Goal: Contribute content: Contribute content

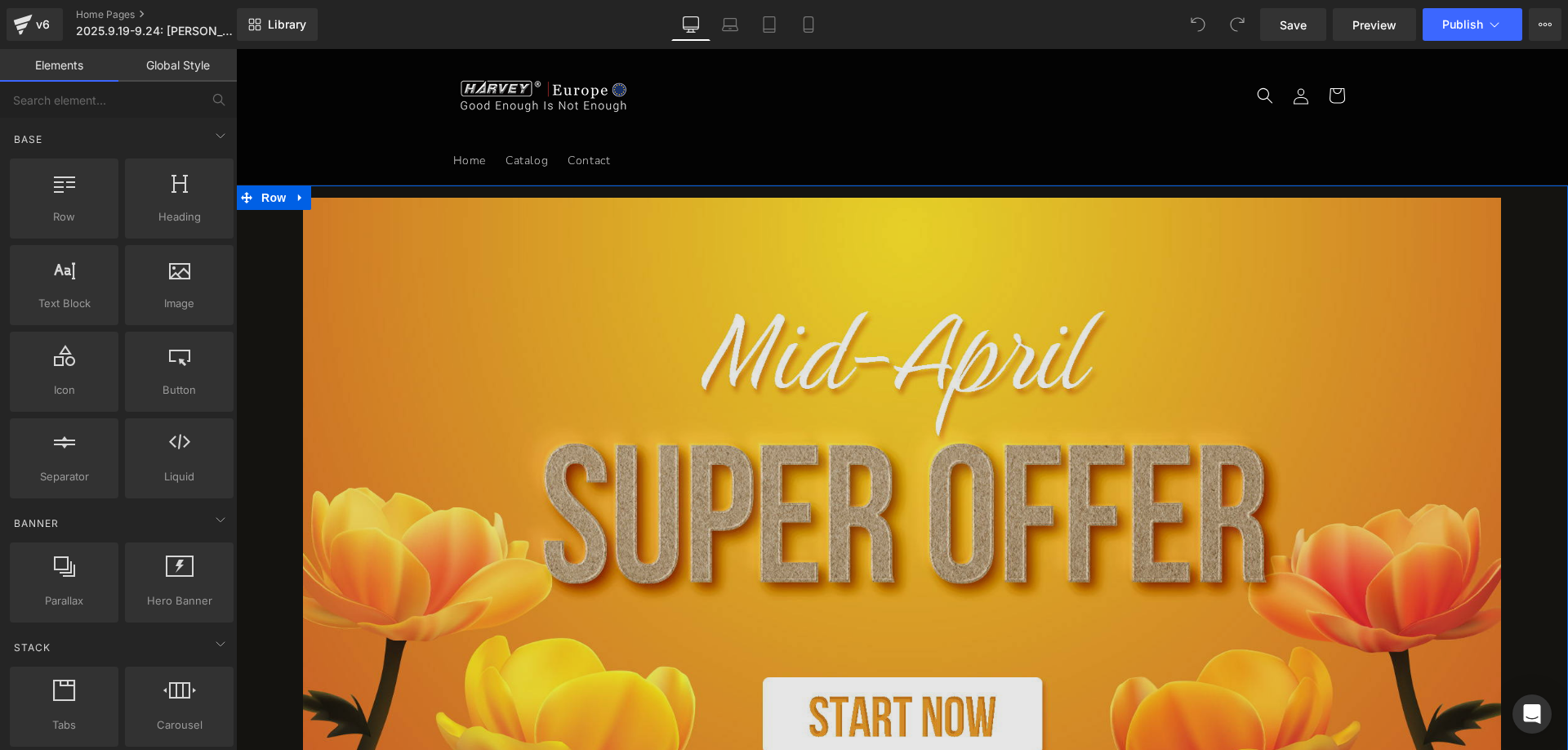
click at [613, 464] on img at bounding box center [902, 549] width 1199 height 702
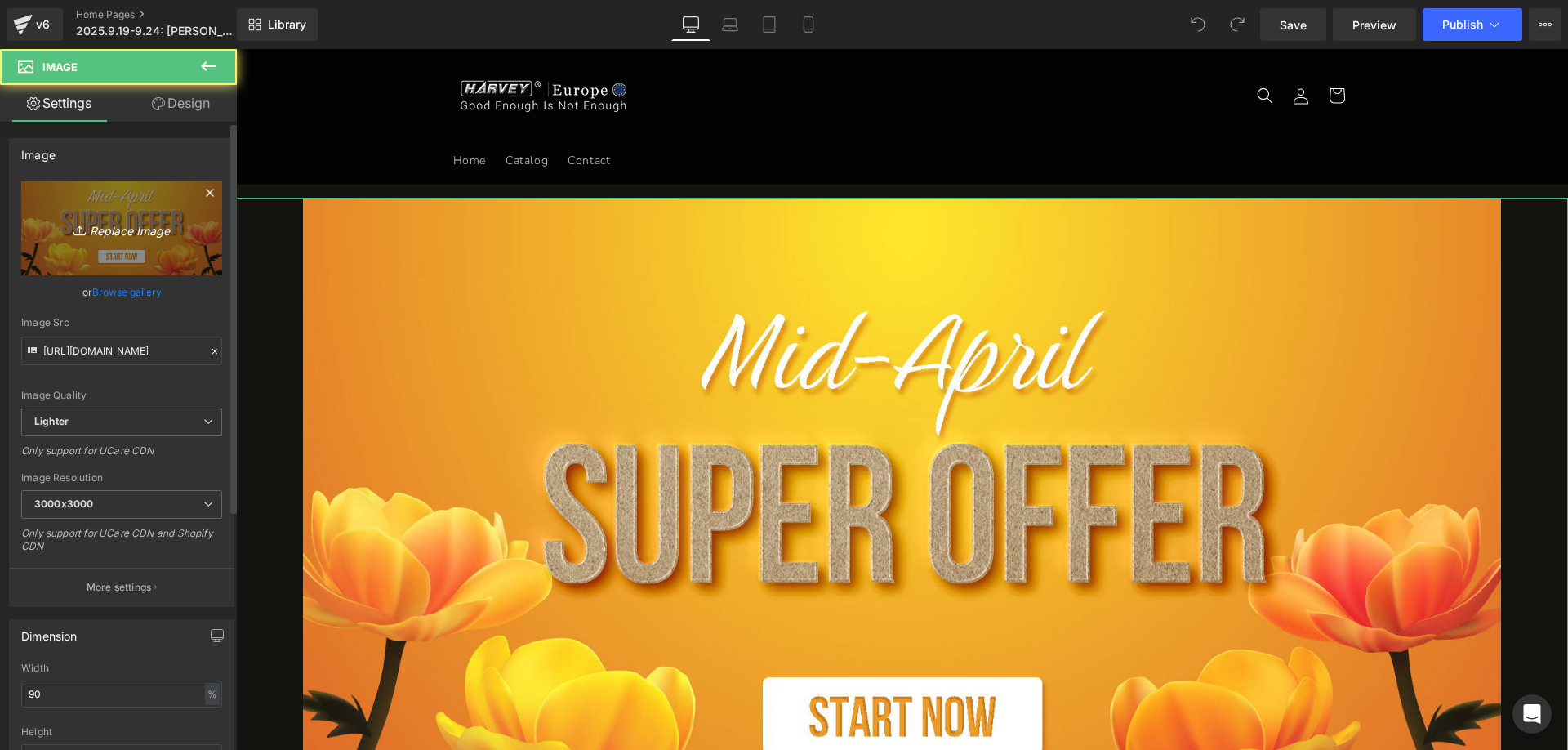
click at [94, 192] on link "Replace Image" at bounding box center [122, 228] width 201 height 94
type input "C:\fakepath\banner HV.jpg"
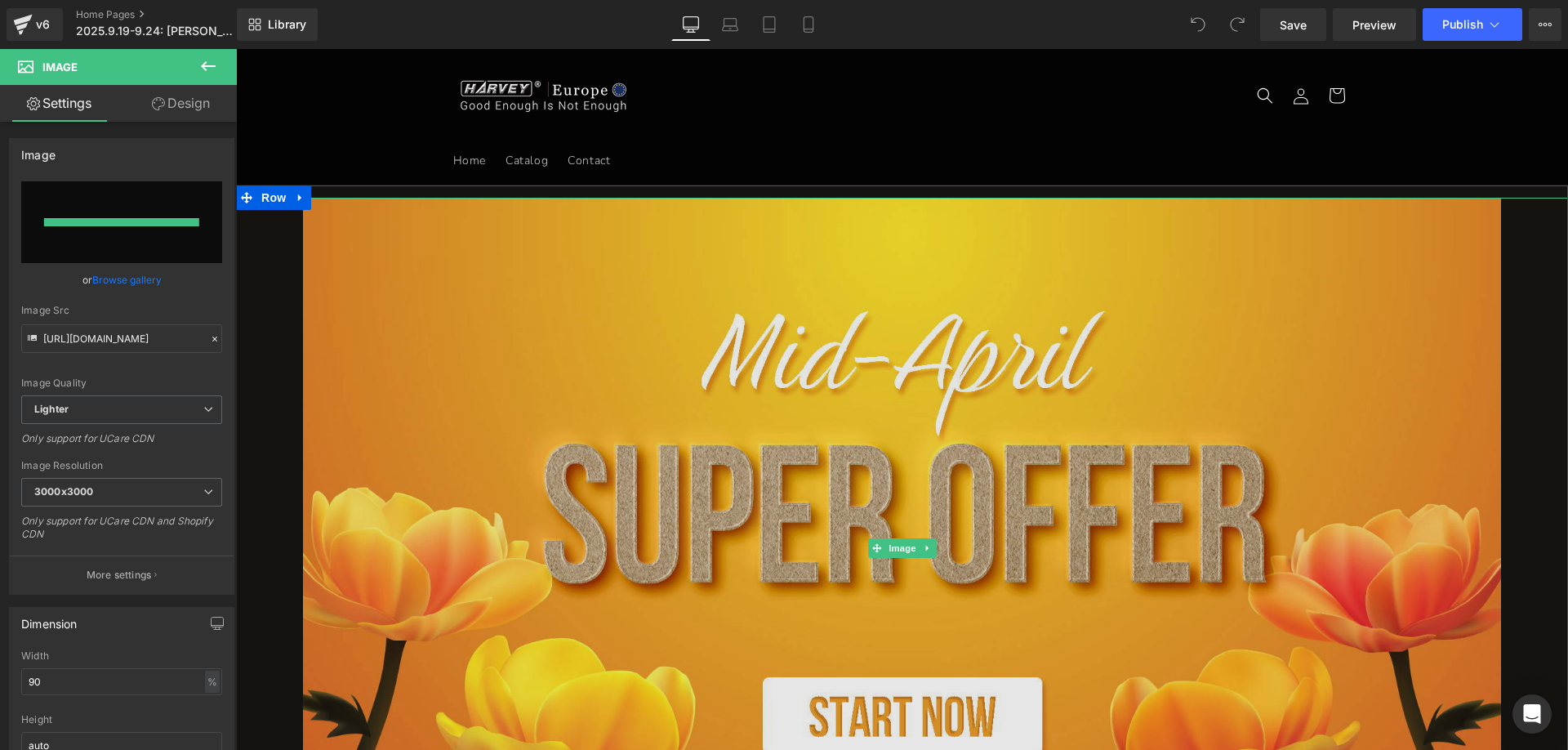
type input "[URL][DOMAIN_NAME]"
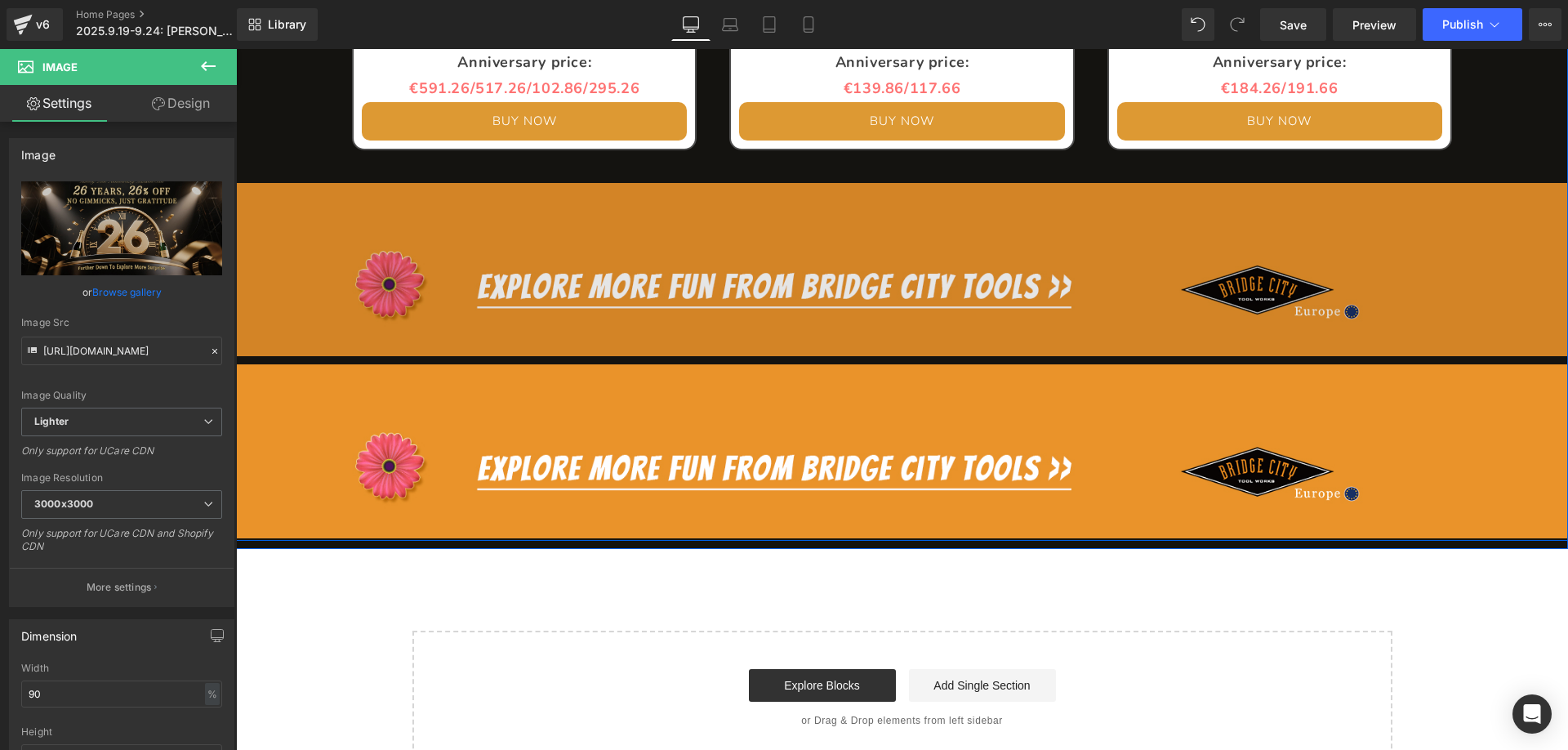
scroll to position [2370, 0]
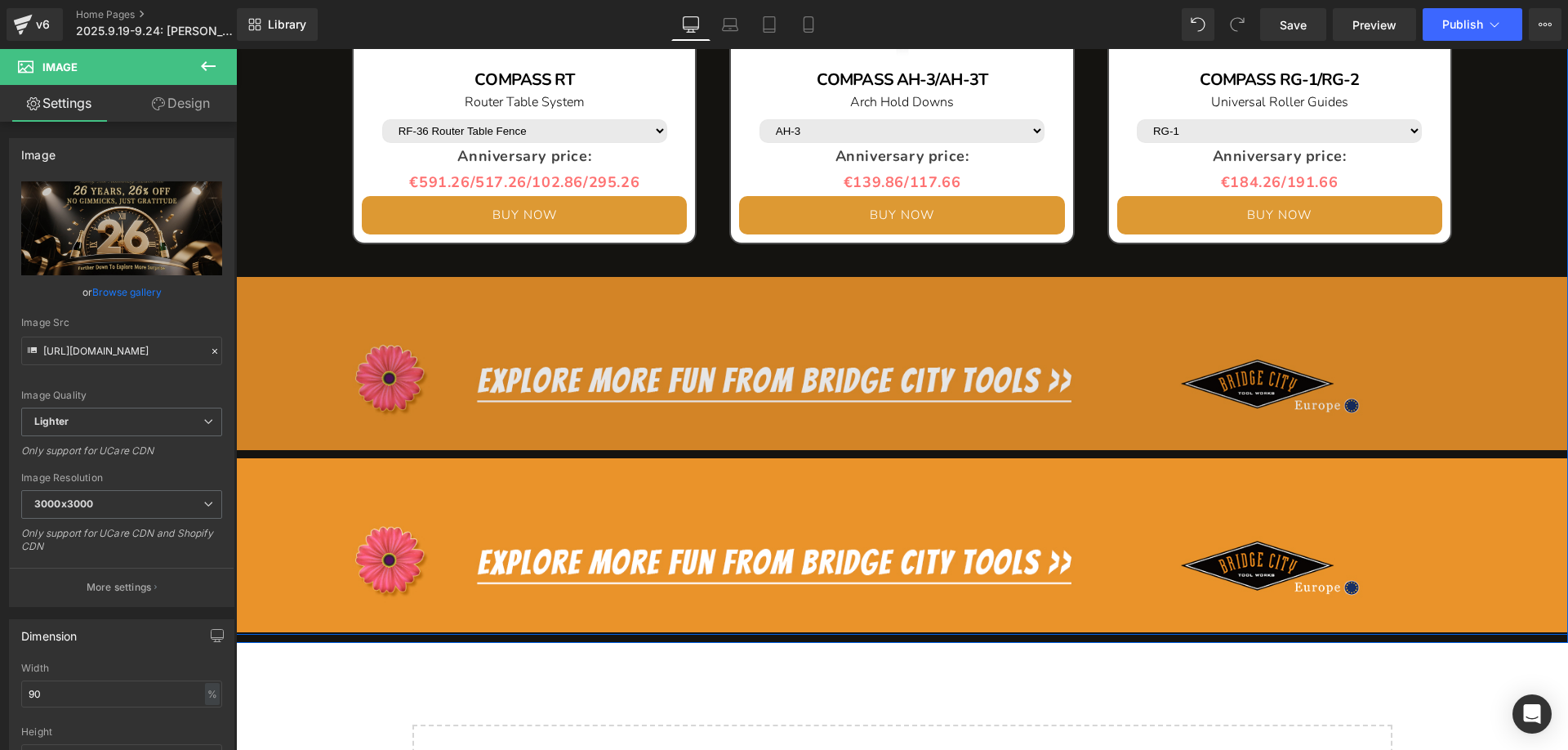
click at [630, 382] on img at bounding box center [901, 359] width 1332 height 181
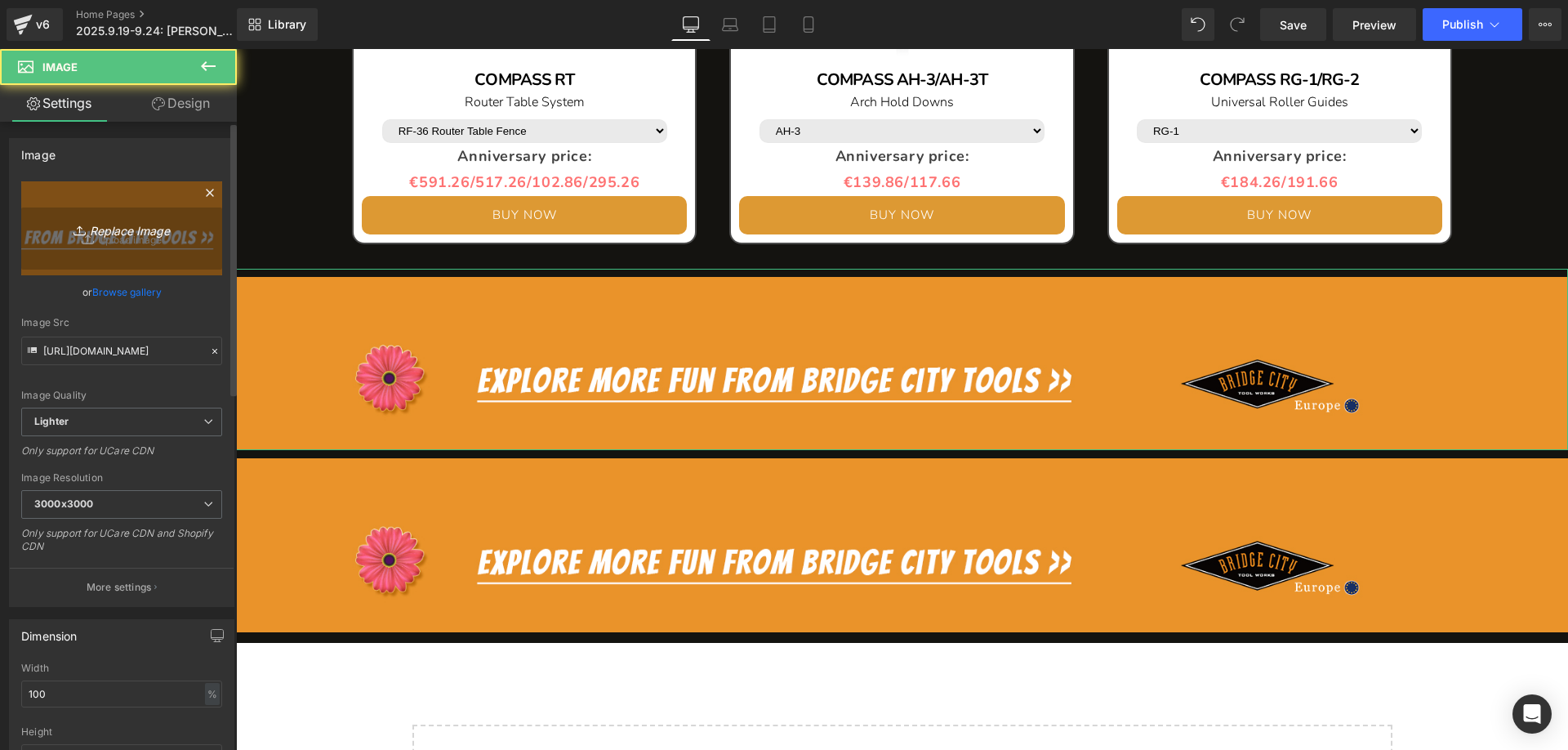
click at [132, 242] on link "Replace Image" at bounding box center [122, 228] width 201 height 94
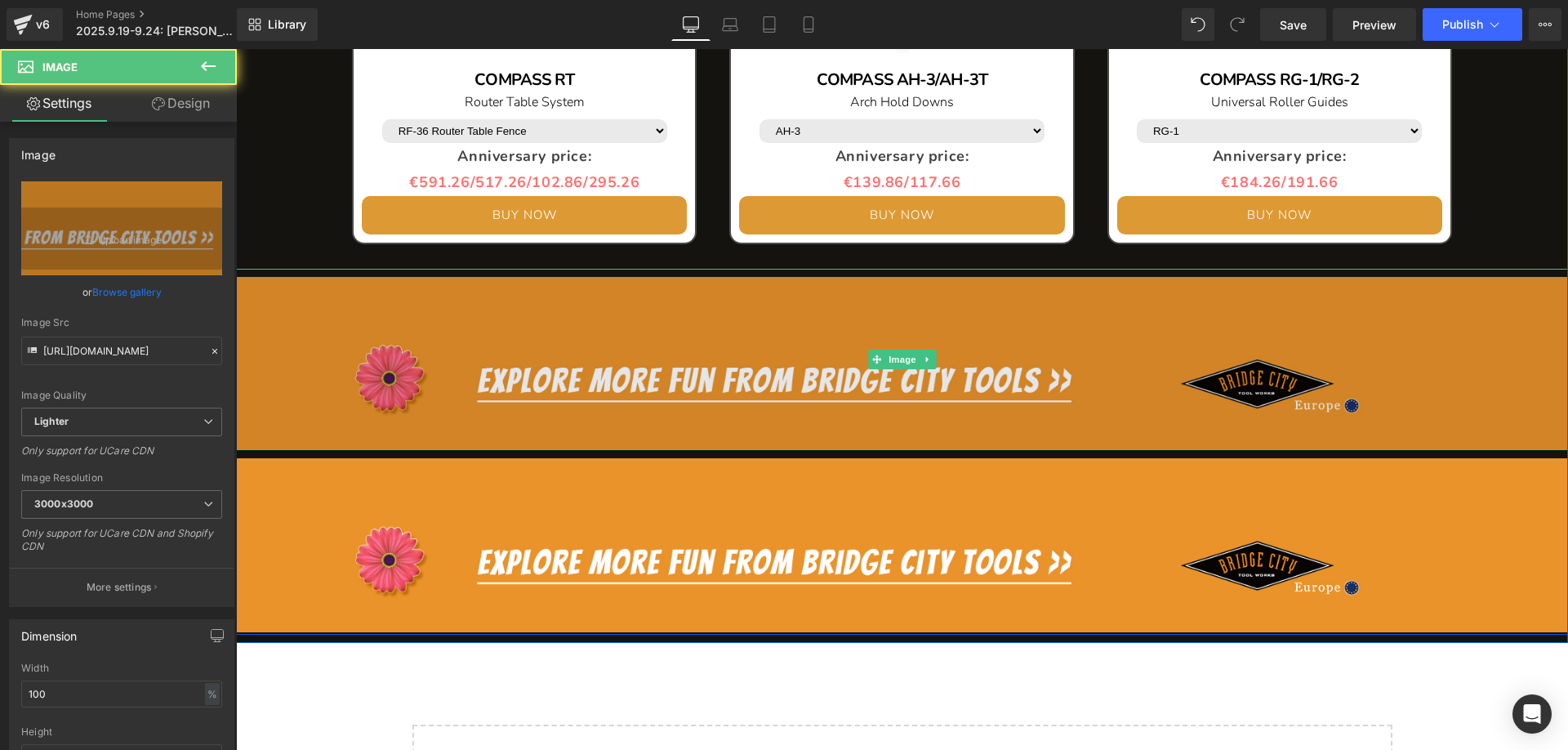
click at [626, 378] on img at bounding box center [901, 359] width 1332 height 181
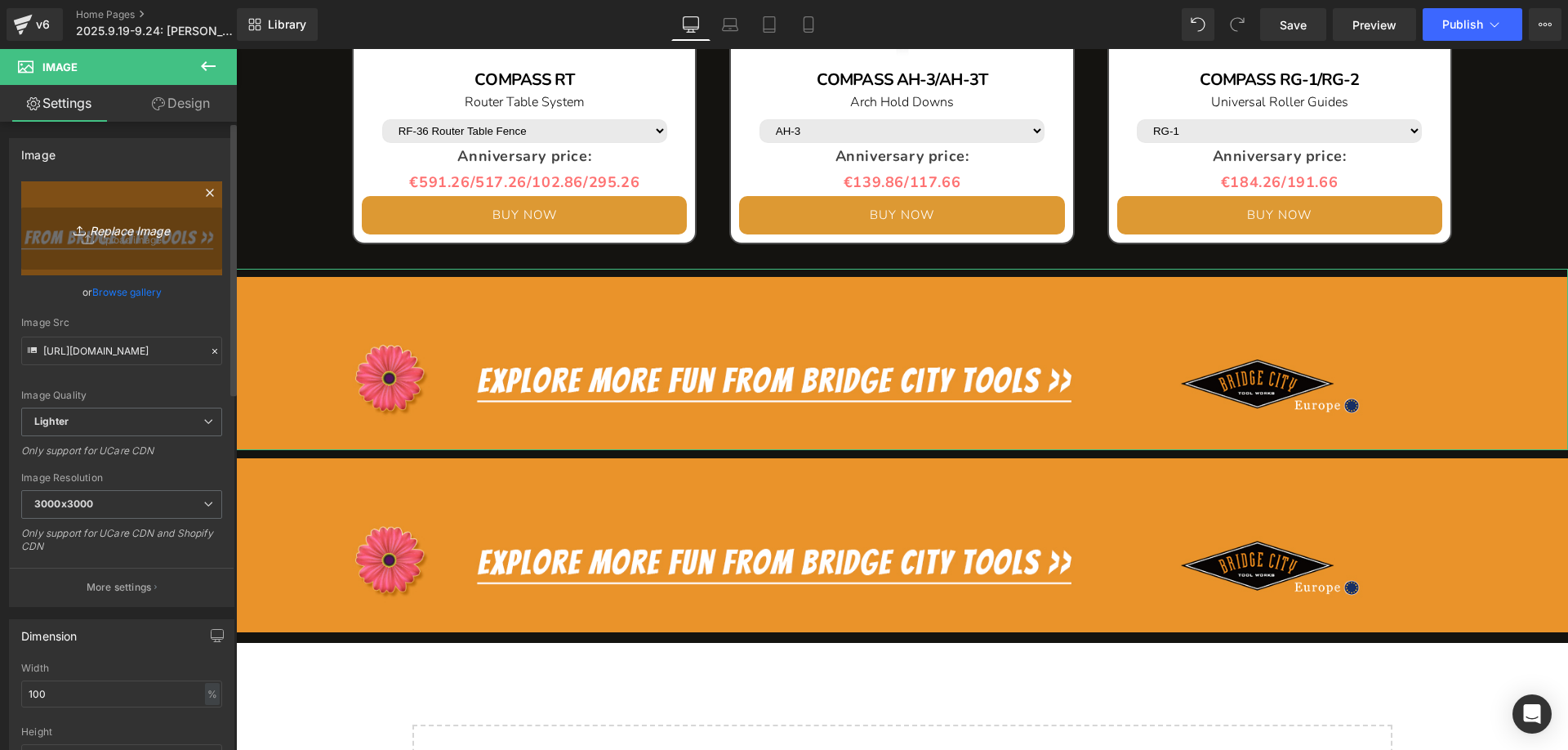
click at [136, 237] on icon "Replace Image" at bounding box center [122, 228] width 131 height 21
type input "C:\fakepath\标题_11.png"
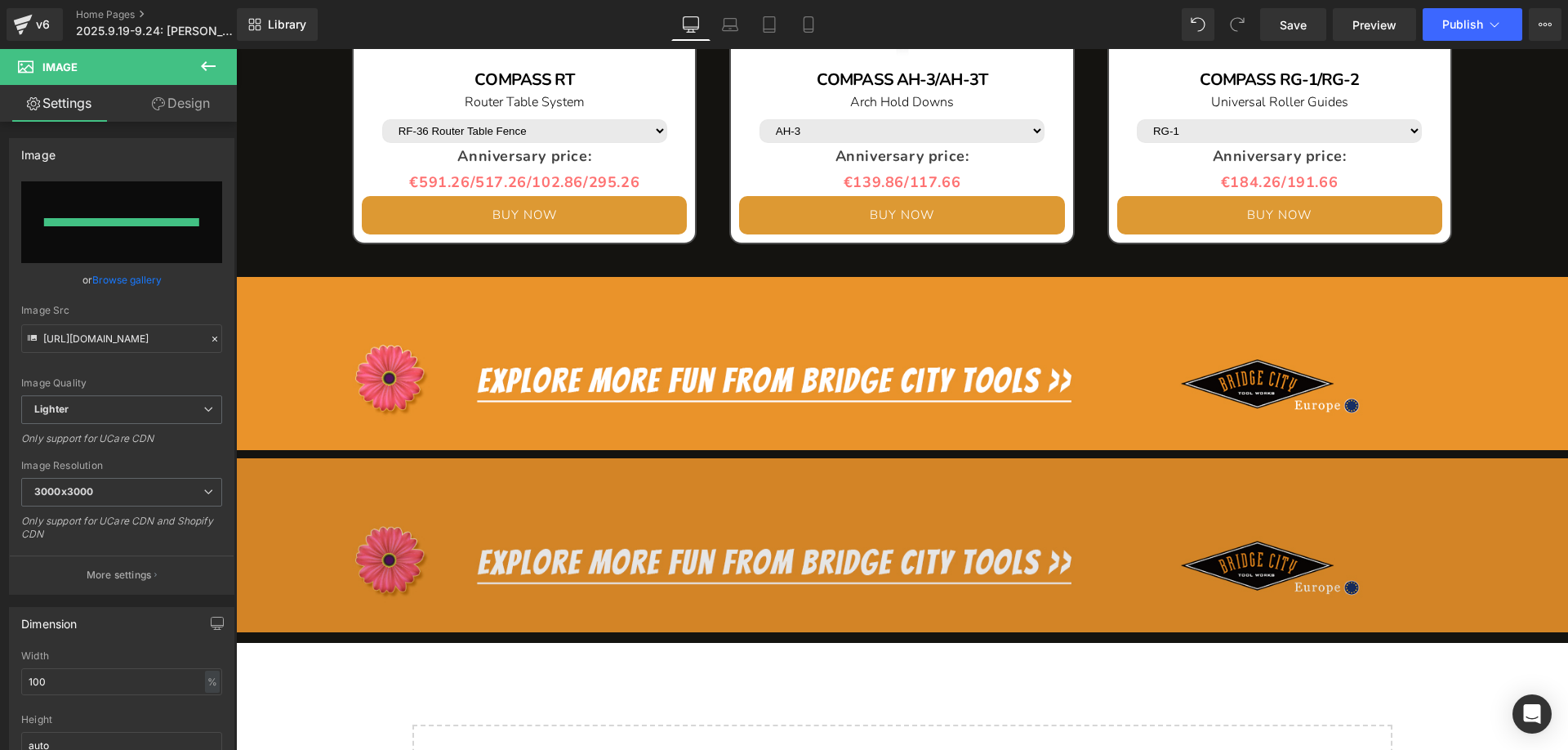
type input "[URL][DOMAIN_NAME]"
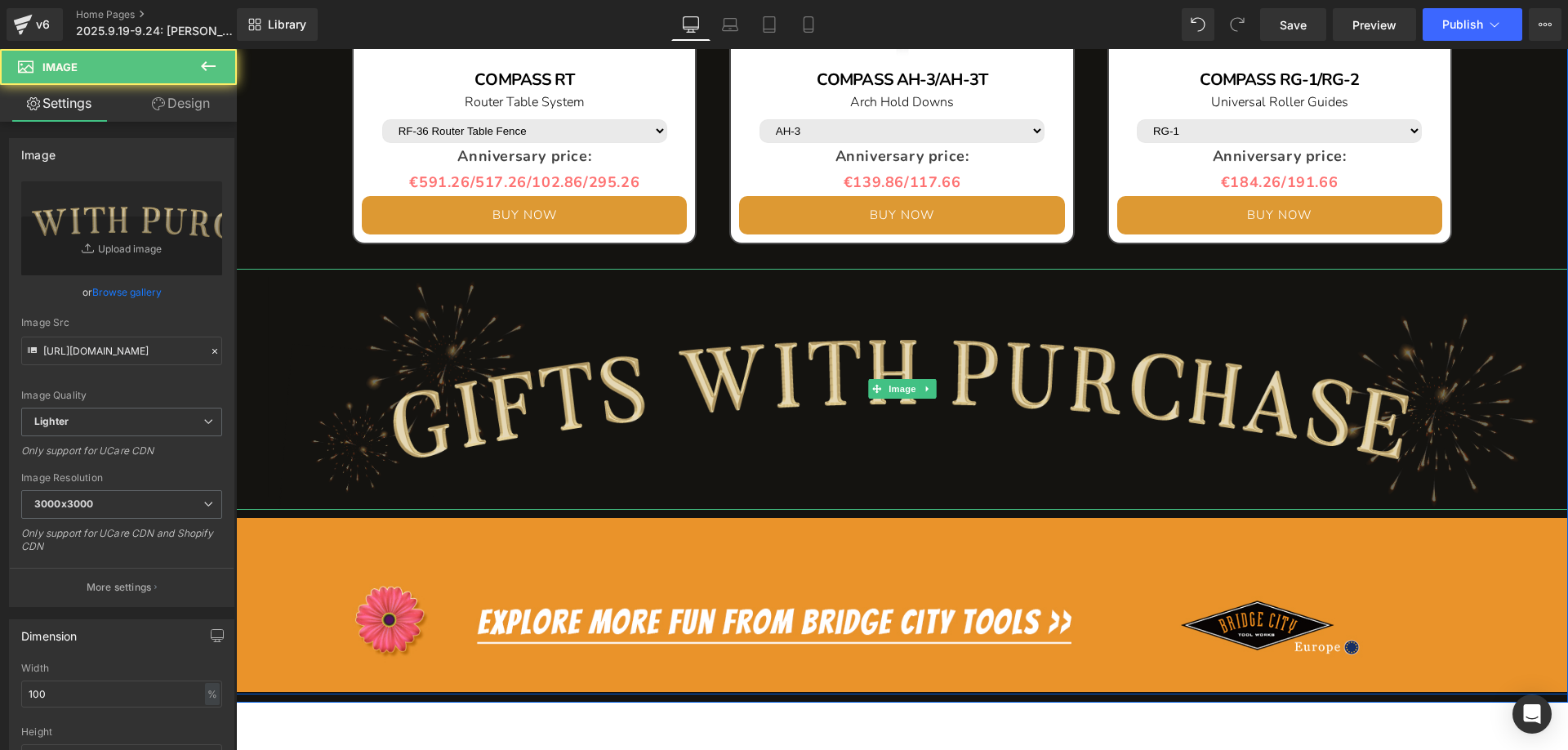
click at [729, 375] on img at bounding box center [901, 390] width 1332 height 242
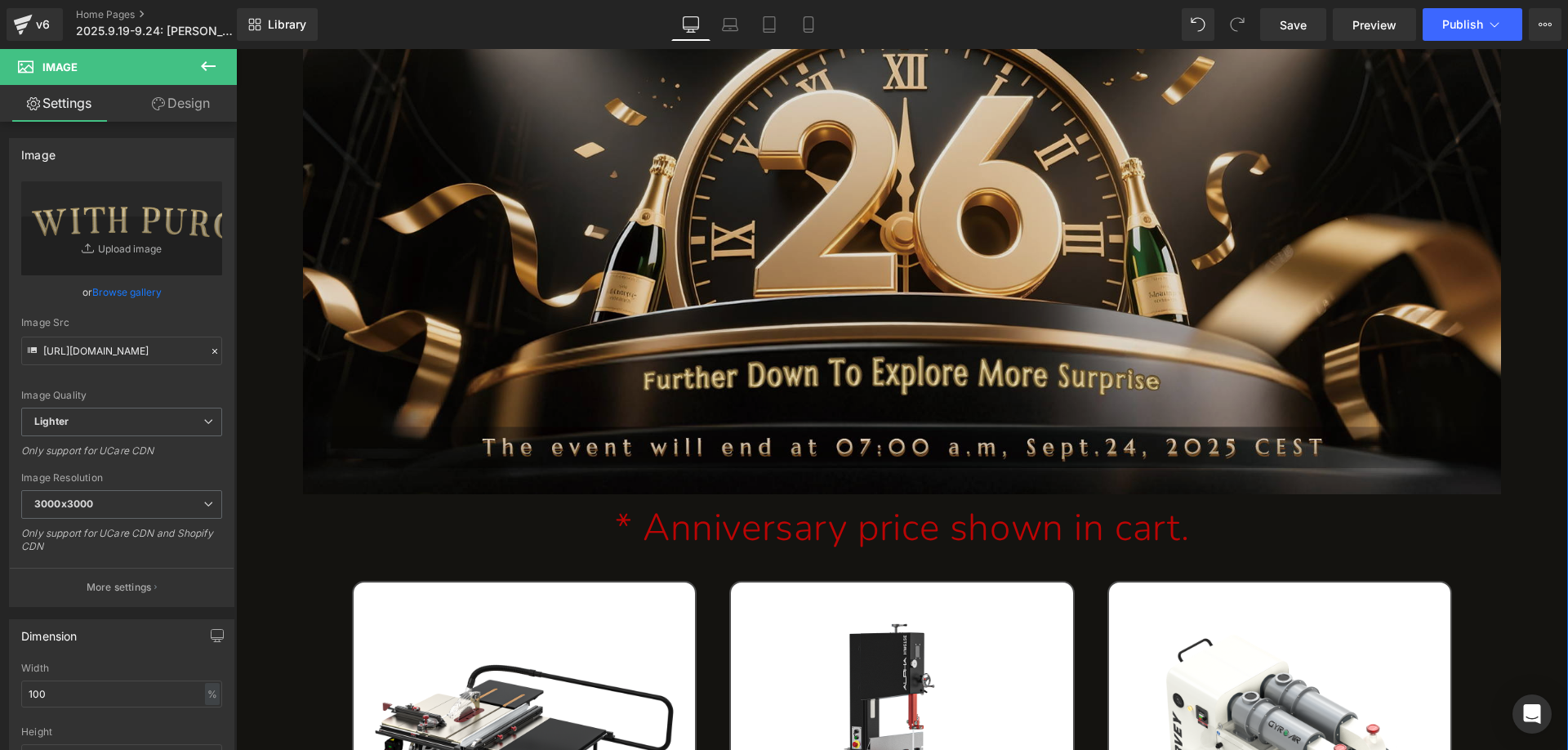
scroll to position [408, 0]
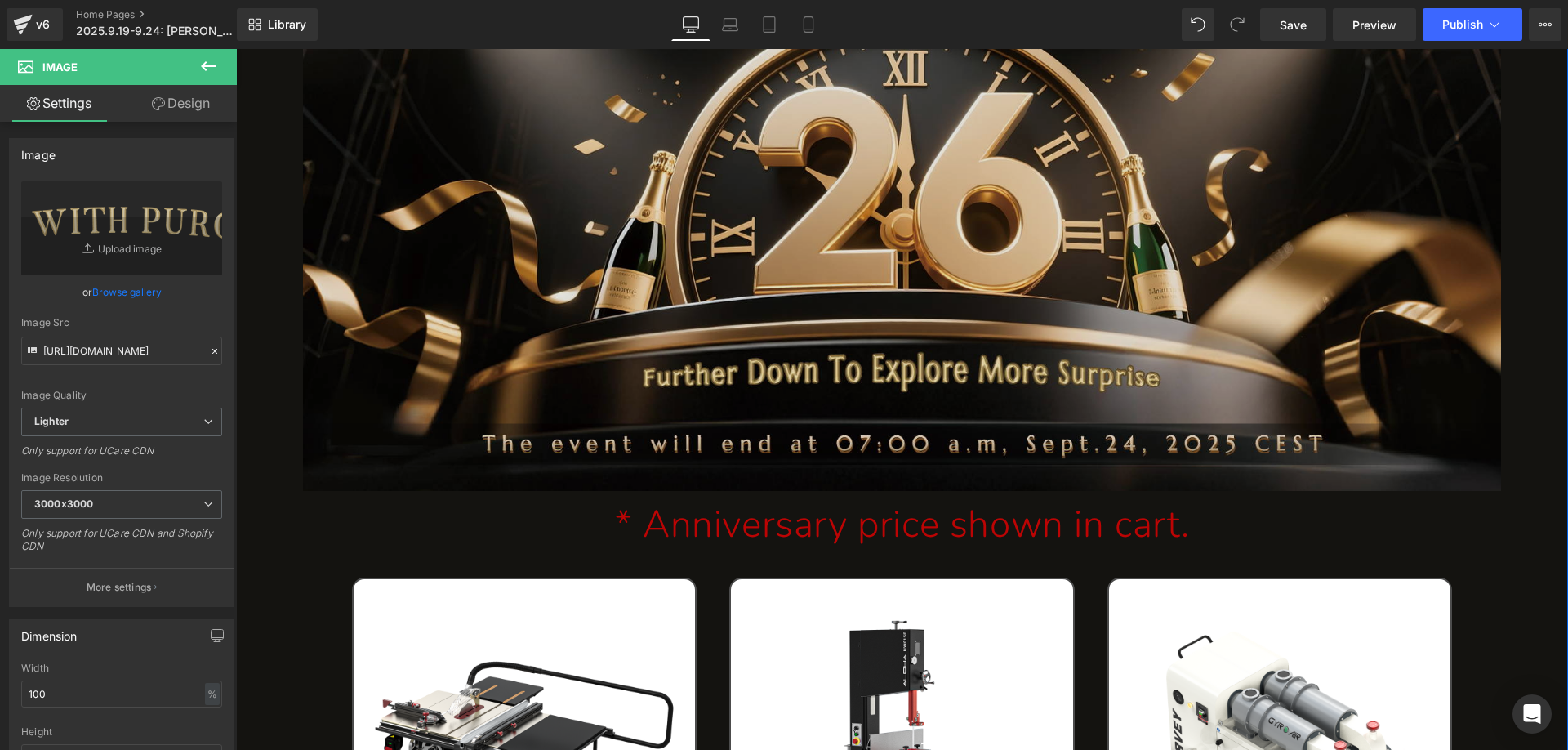
click at [766, 255] on img at bounding box center [902, 140] width 1199 height 702
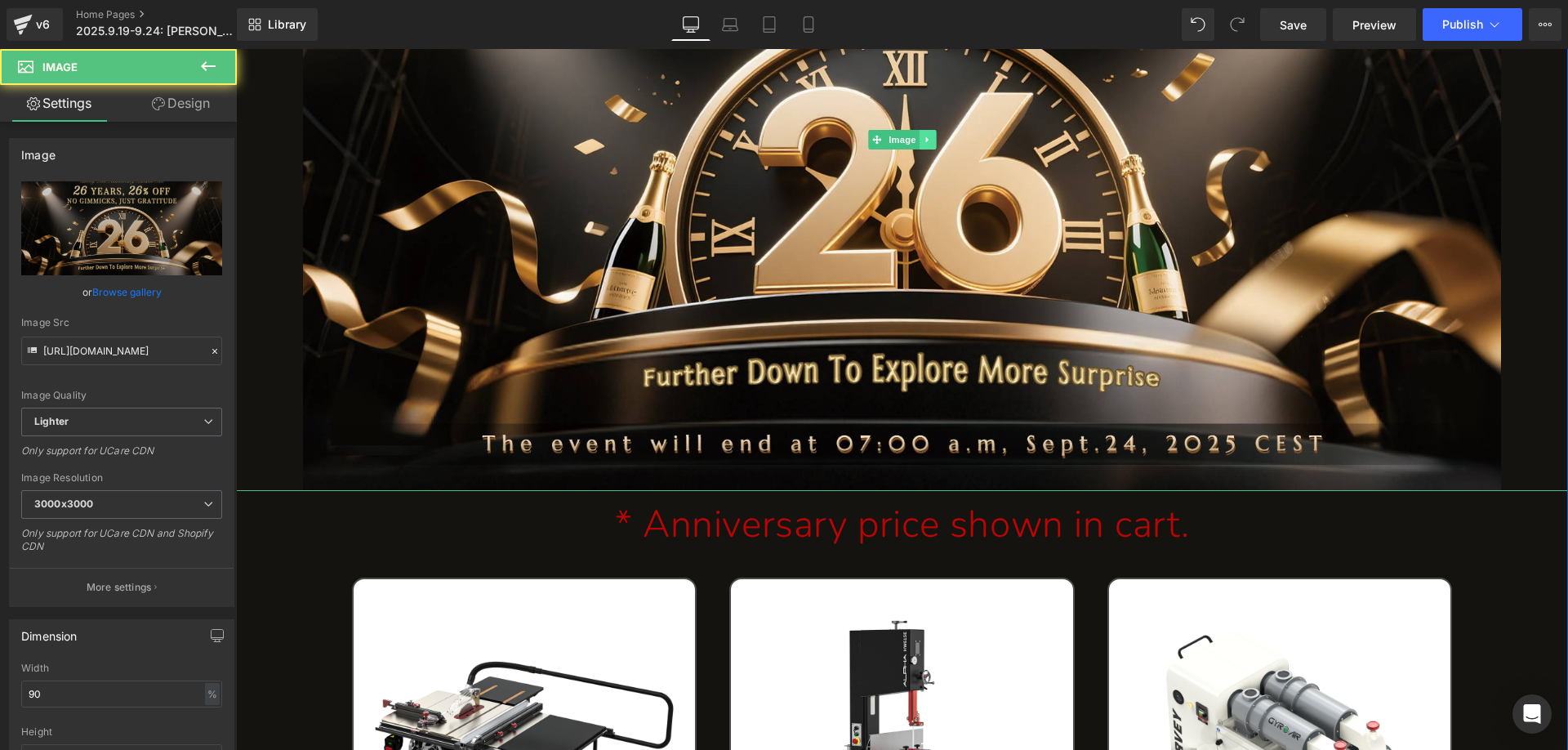
click at [923, 143] on icon at bounding box center [928, 140] width 9 height 9
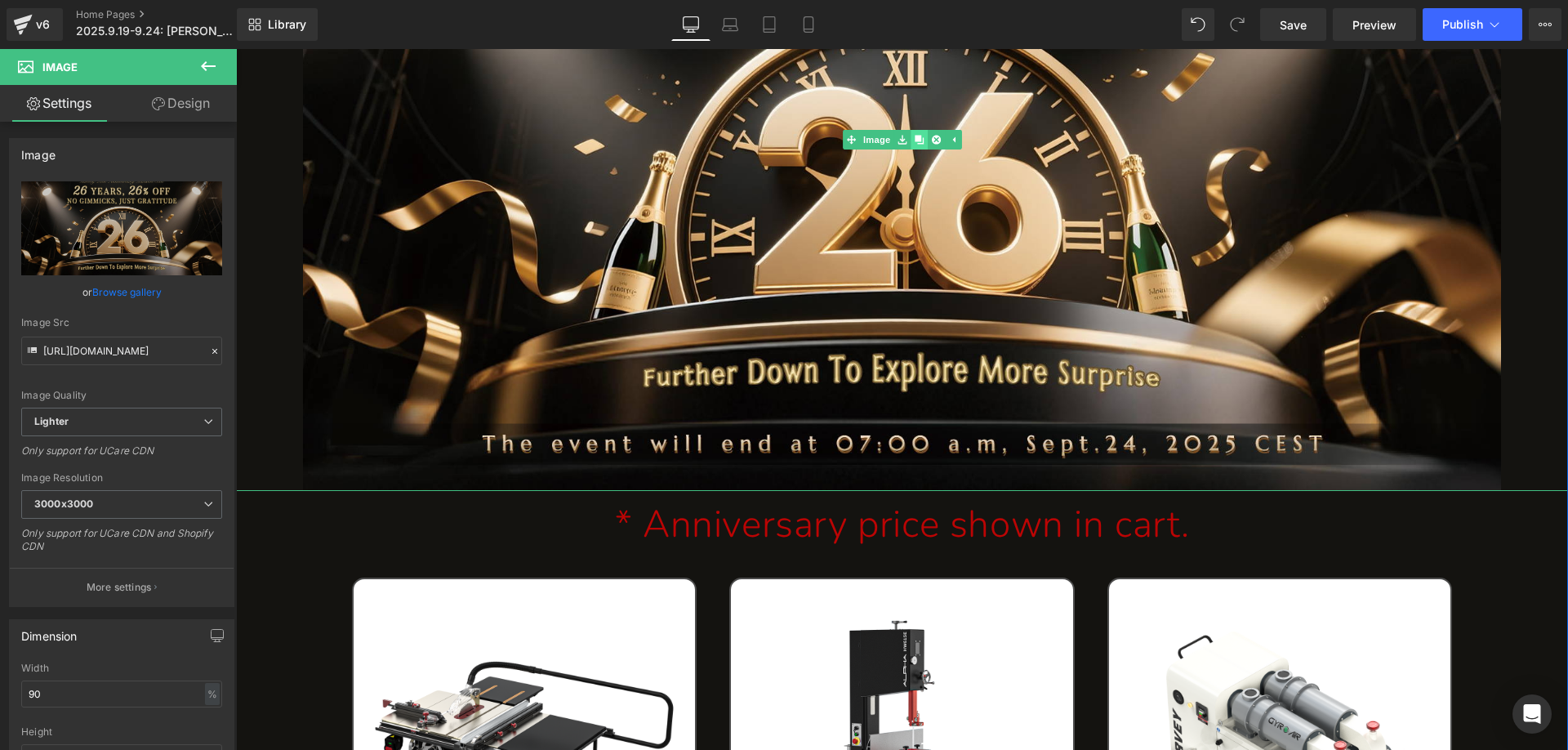
click at [915, 142] on icon at bounding box center [919, 140] width 9 height 9
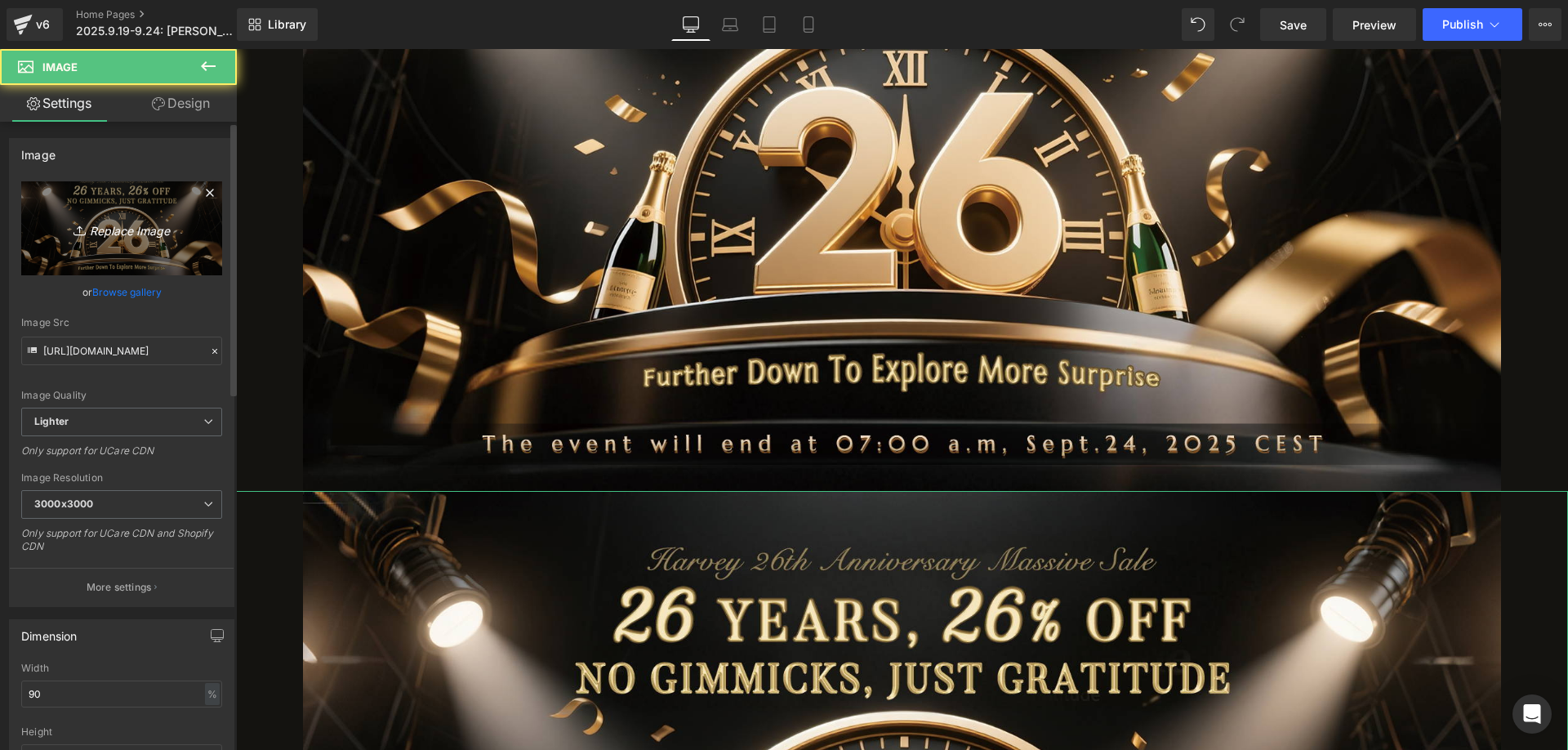
click at [129, 216] on link "Replace Image" at bounding box center [122, 228] width 201 height 94
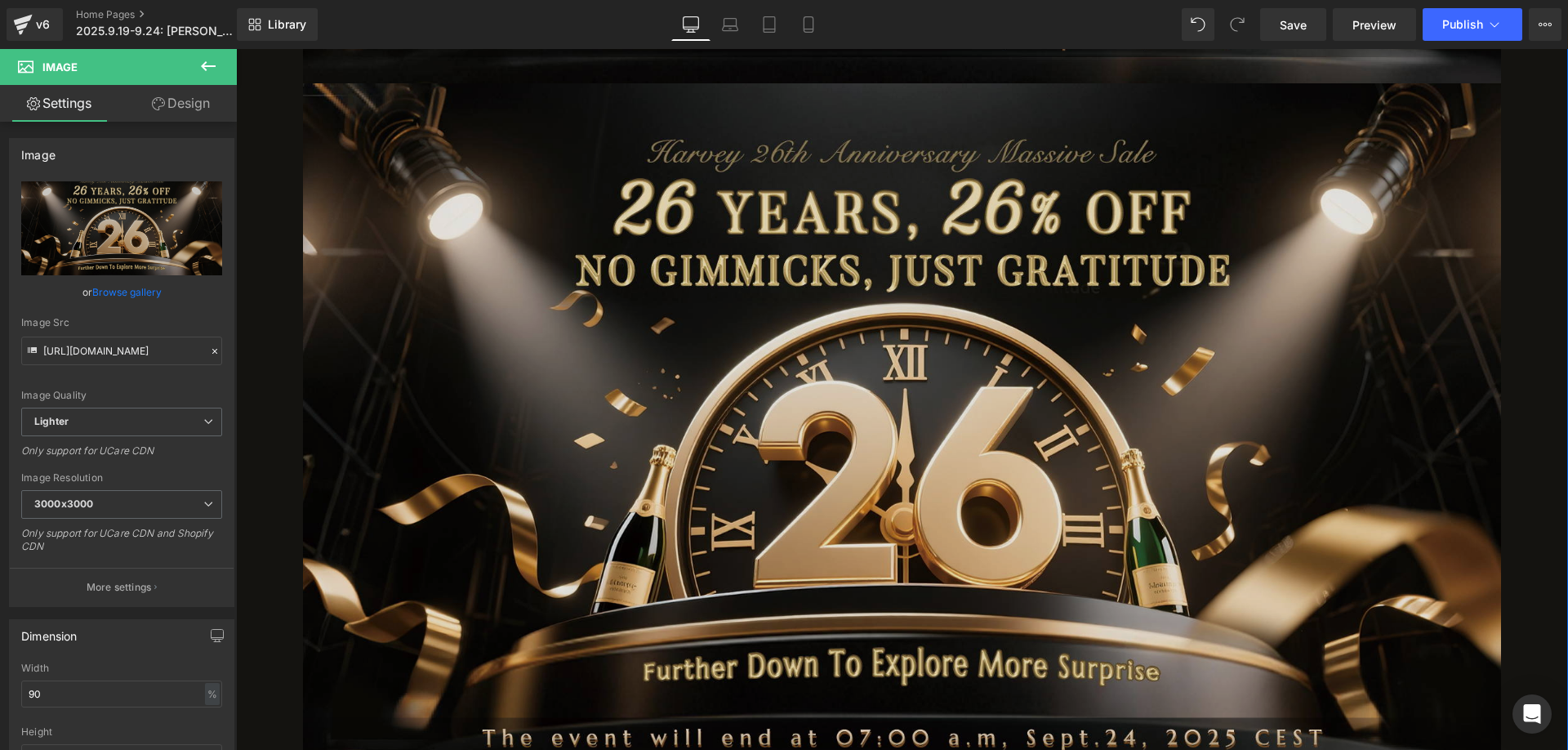
scroll to position [817, 0]
click at [691, 332] on img at bounding box center [902, 433] width 1199 height 702
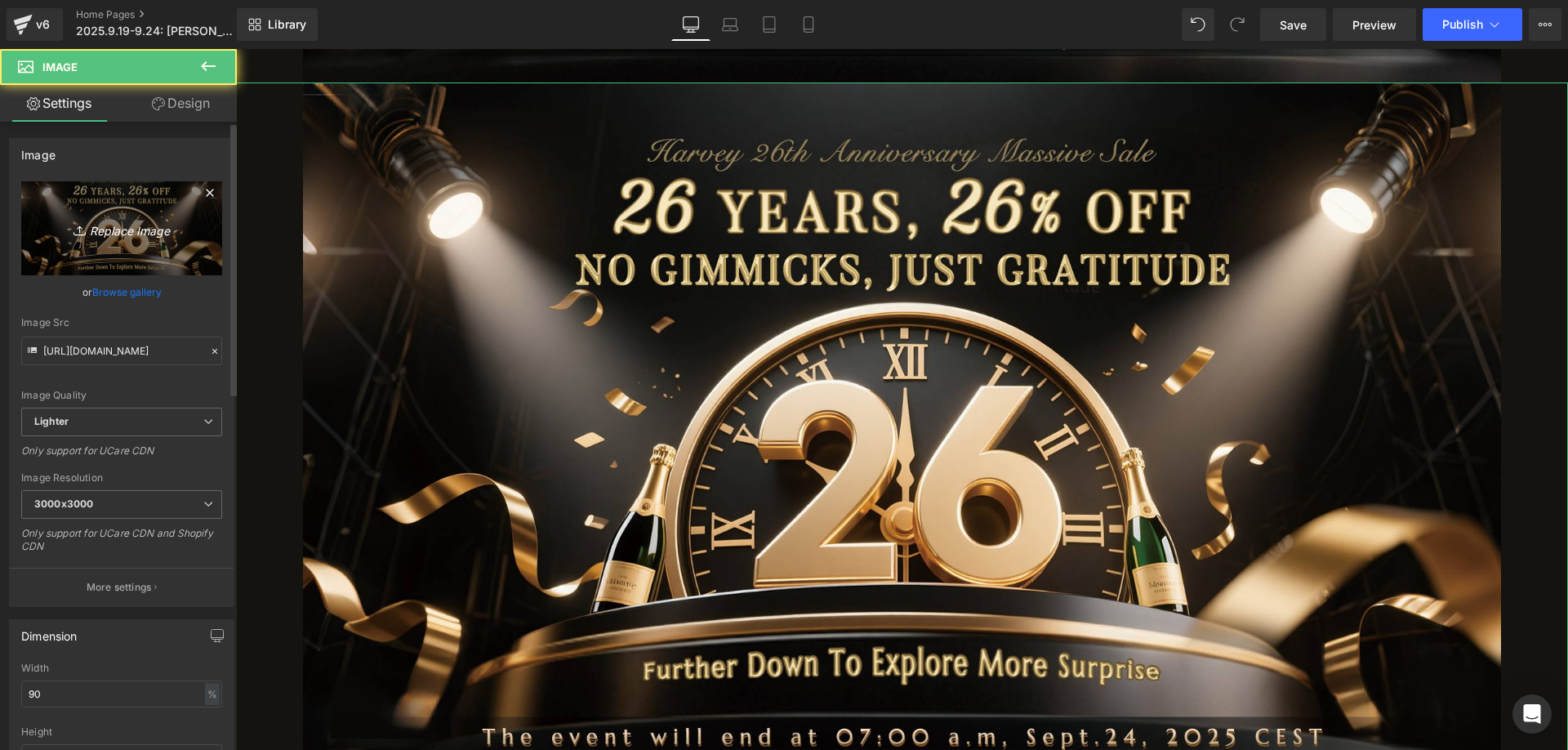
click at [139, 228] on icon "Replace Image" at bounding box center [122, 228] width 131 height 21
type input "C:\fakepath\edm_02.jpg"
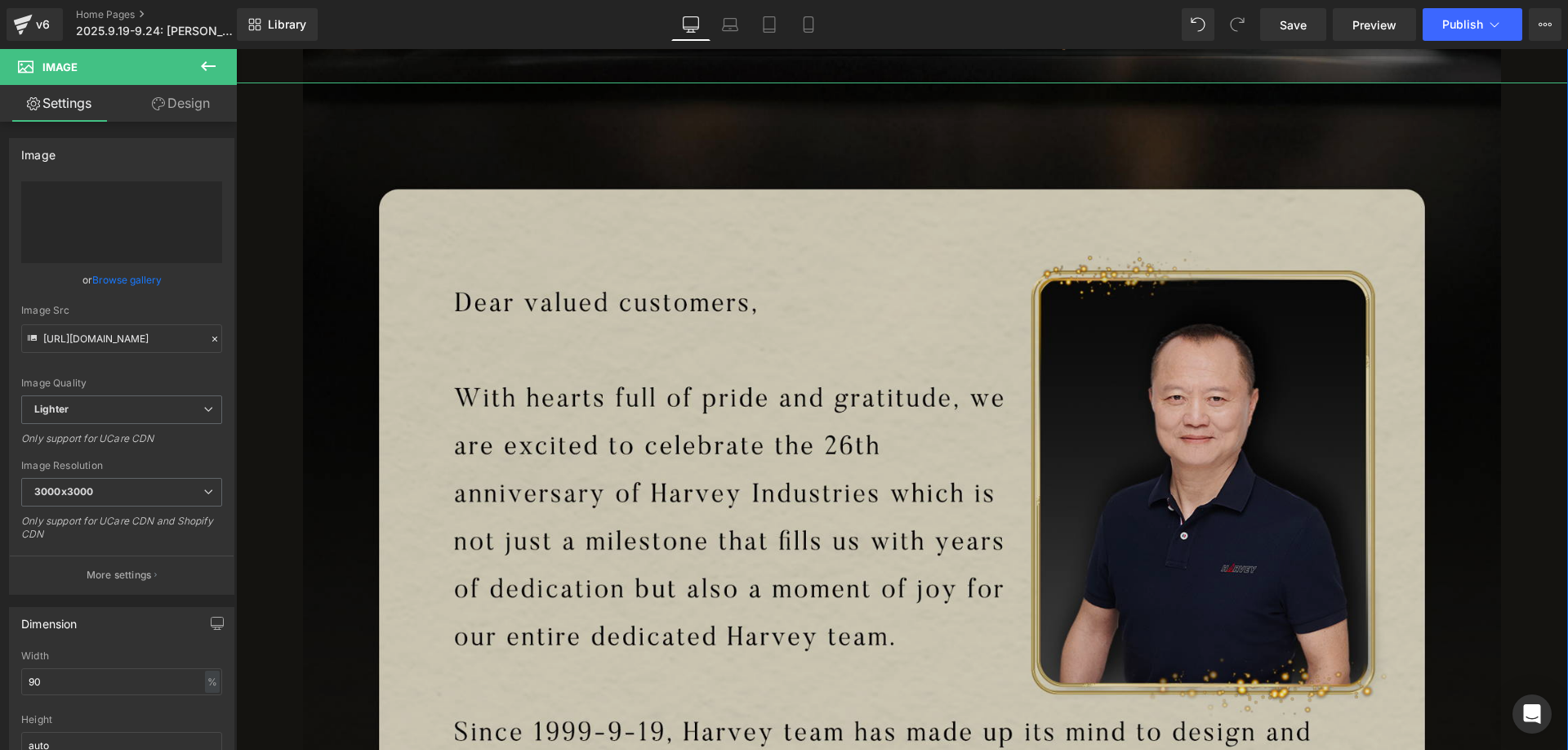
type input "[URL][DOMAIN_NAME]"
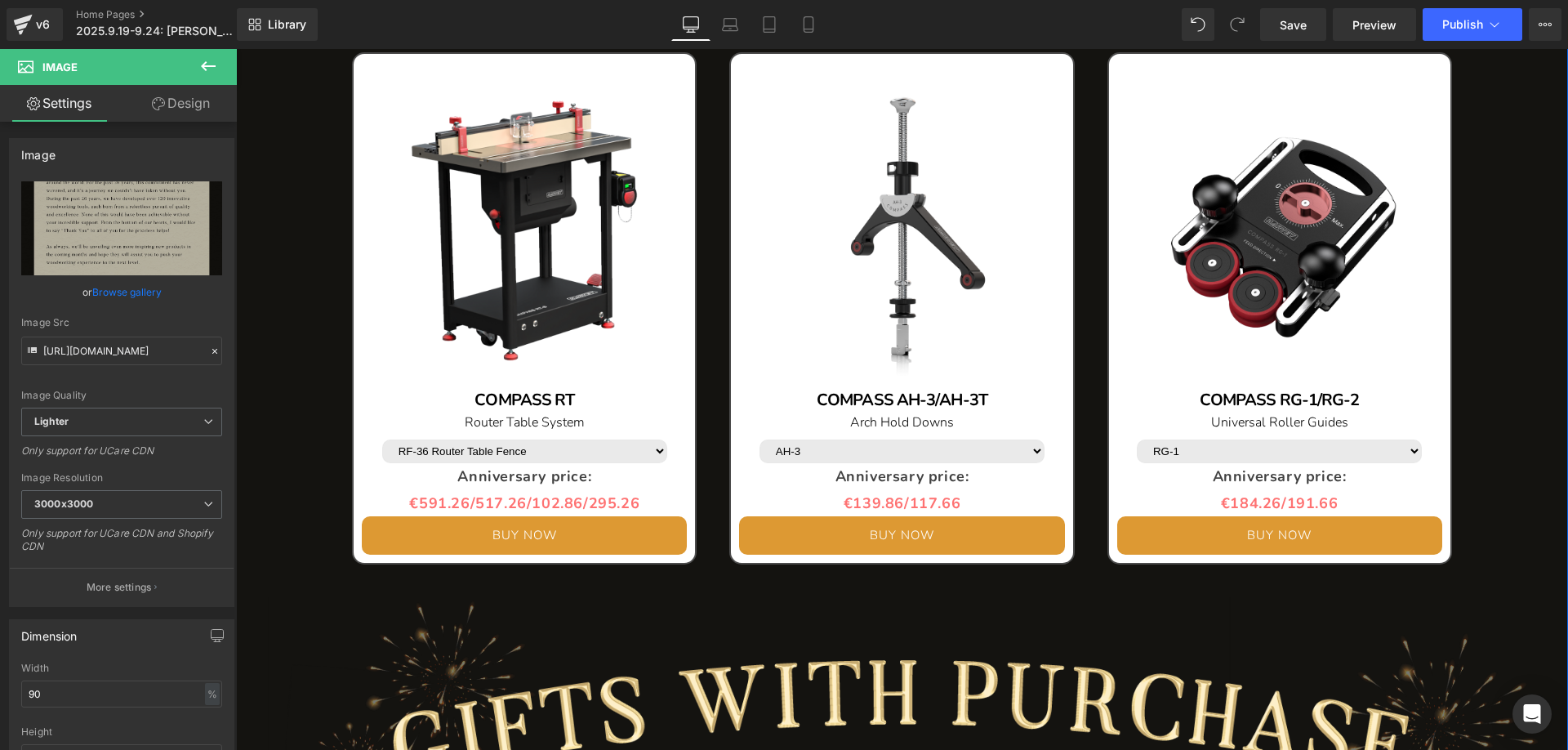
scroll to position [4576, 0]
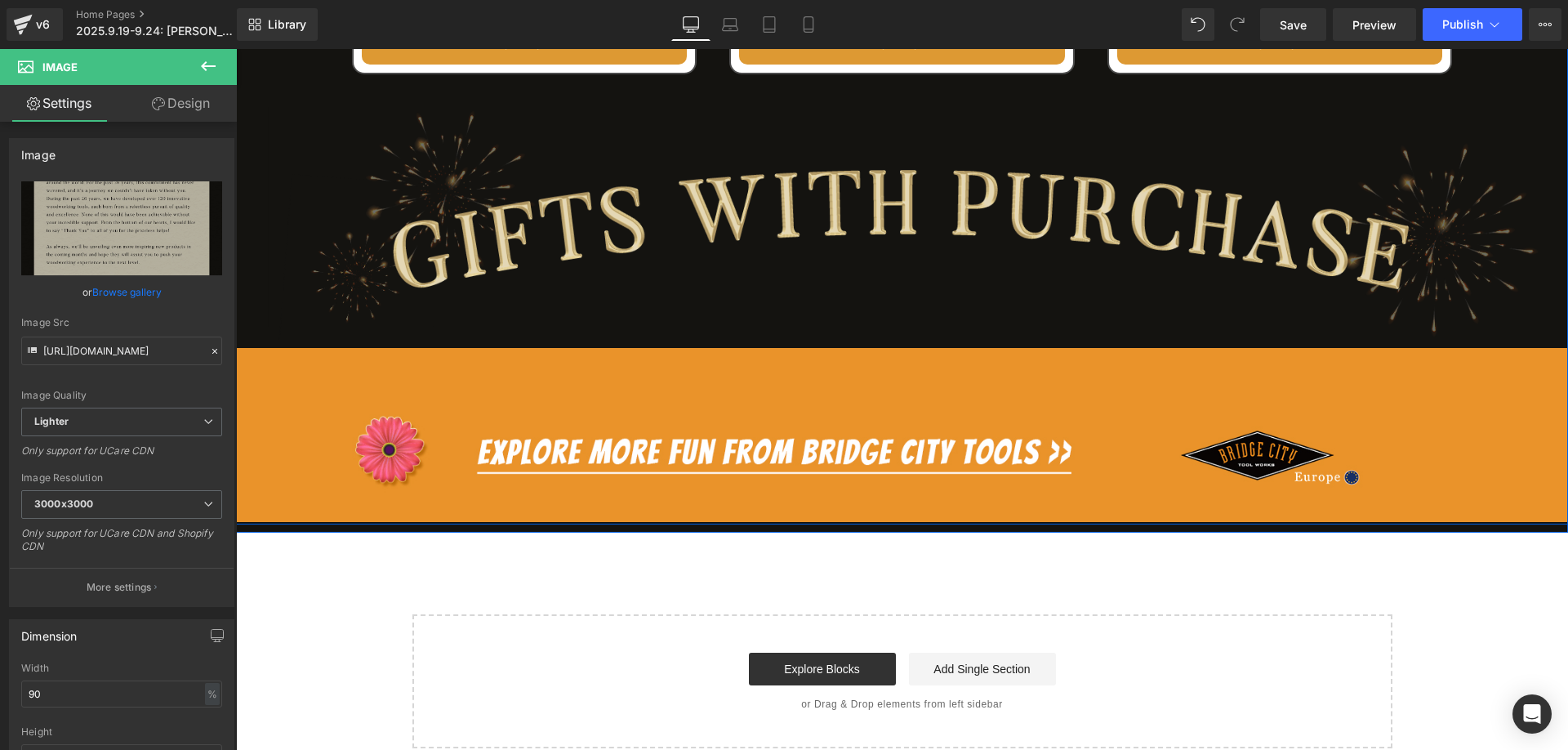
click at [610, 230] on img at bounding box center [901, 220] width 1332 height 242
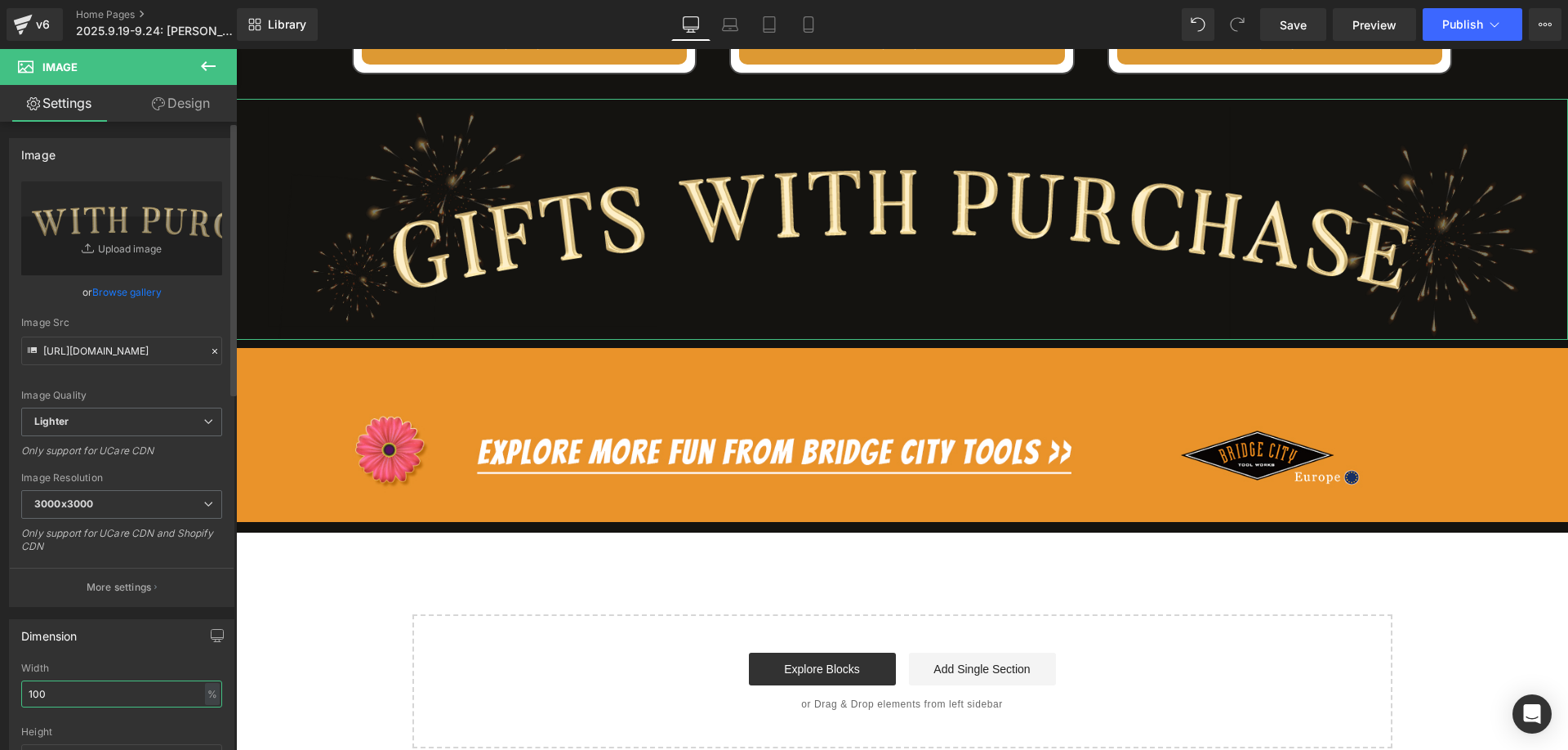
drag, startPoint x: 27, startPoint y: 696, endPoint x: 12, endPoint y: 693, distance: 15.3
click at [12, 693] on div "100% Width 100 % % px auto Height auto 0 Circle Image" at bounding box center [121, 744] width 223 height 163
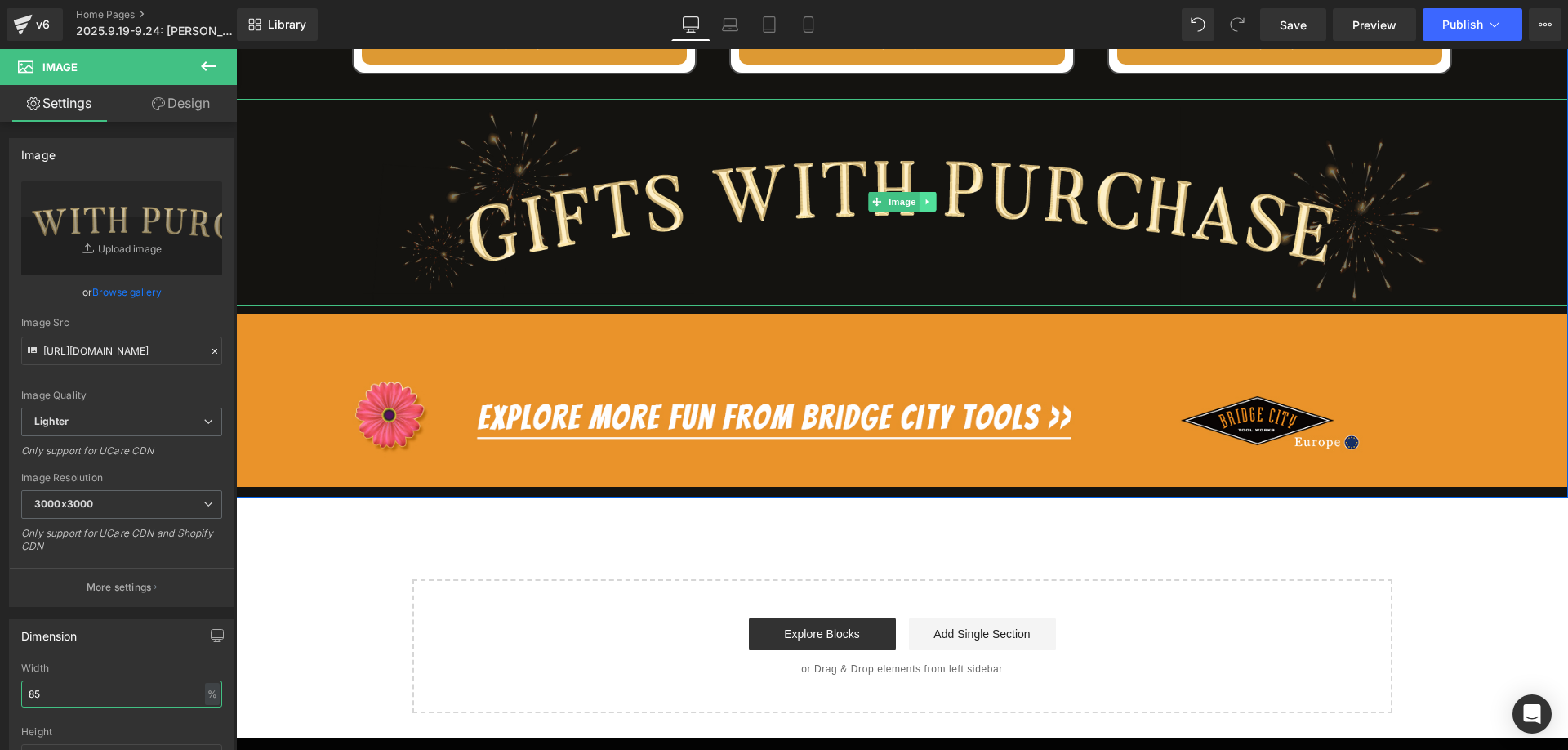
type input "85"
drag, startPoint x: 926, startPoint y: 203, endPoint x: 914, endPoint y: 214, distance: 16.3
click at [925, 203] on link at bounding box center [928, 202] width 17 height 20
click at [915, 201] on icon at bounding box center [919, 203] width 9 height 9
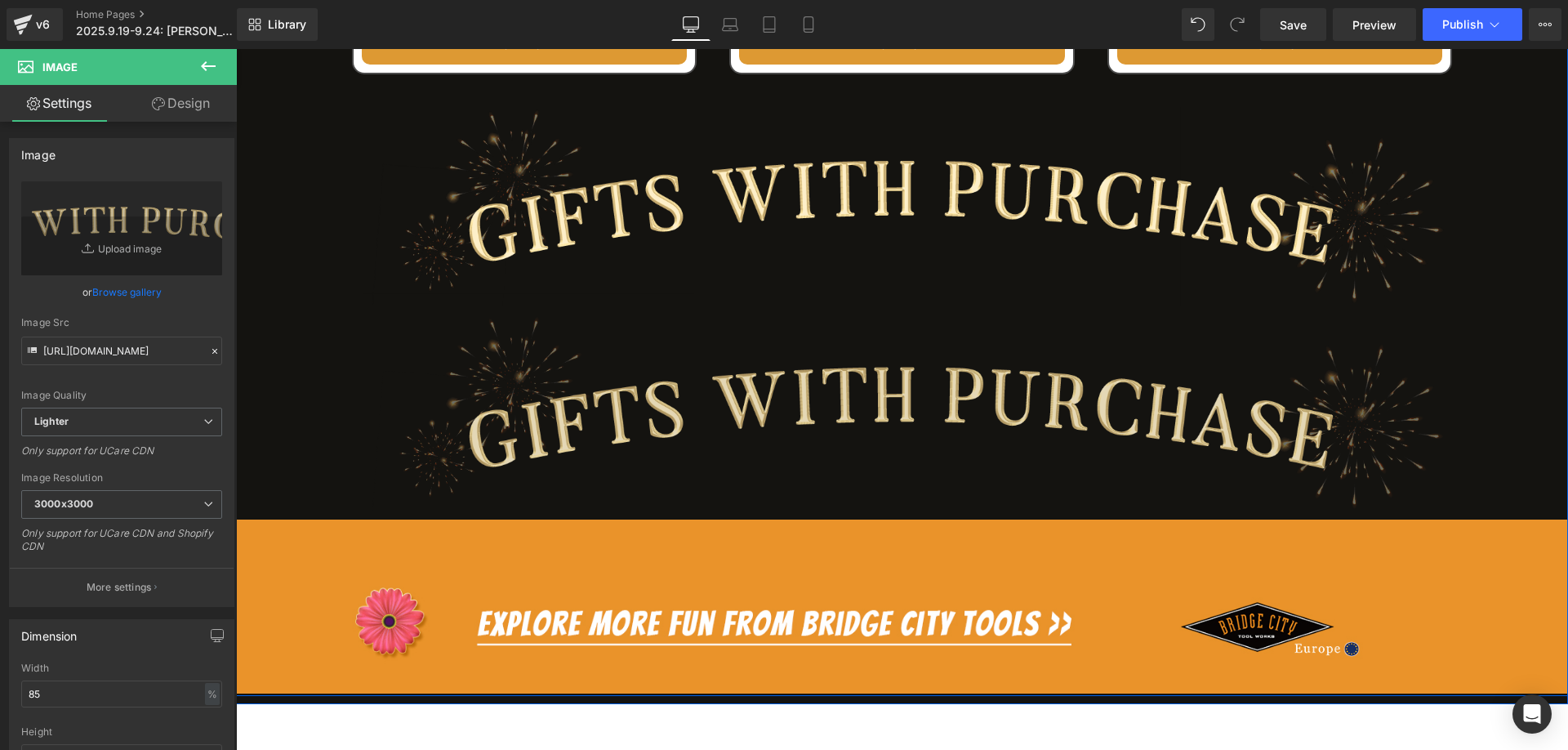
click at [633, 376] on img at bounding box center [901, 408] width 1132 height 207
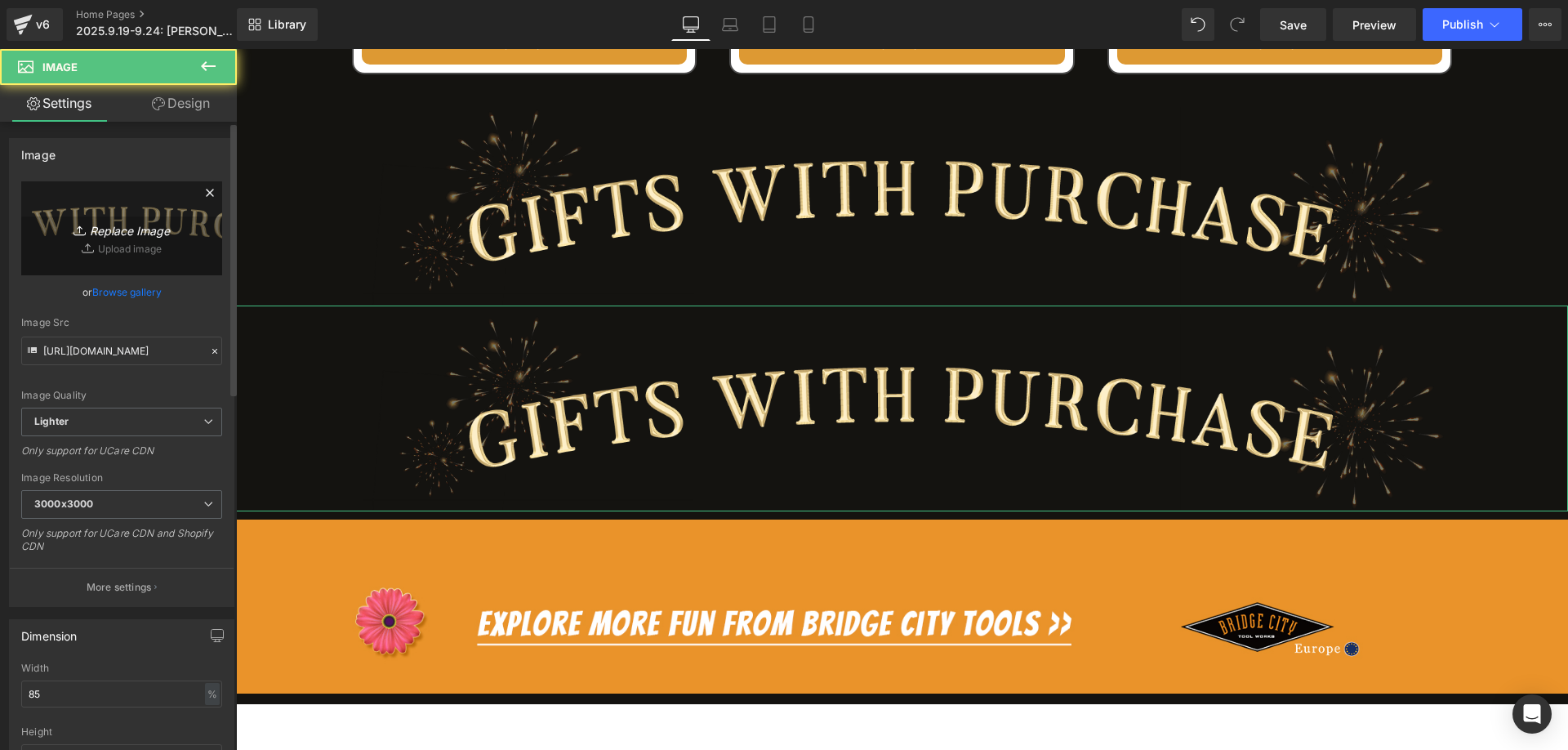
click at [133, 212] on link "Replace Image" at bounding box center [122, 228] width 201 height 94
type input "C:\fakepath\edm_08.jpg"
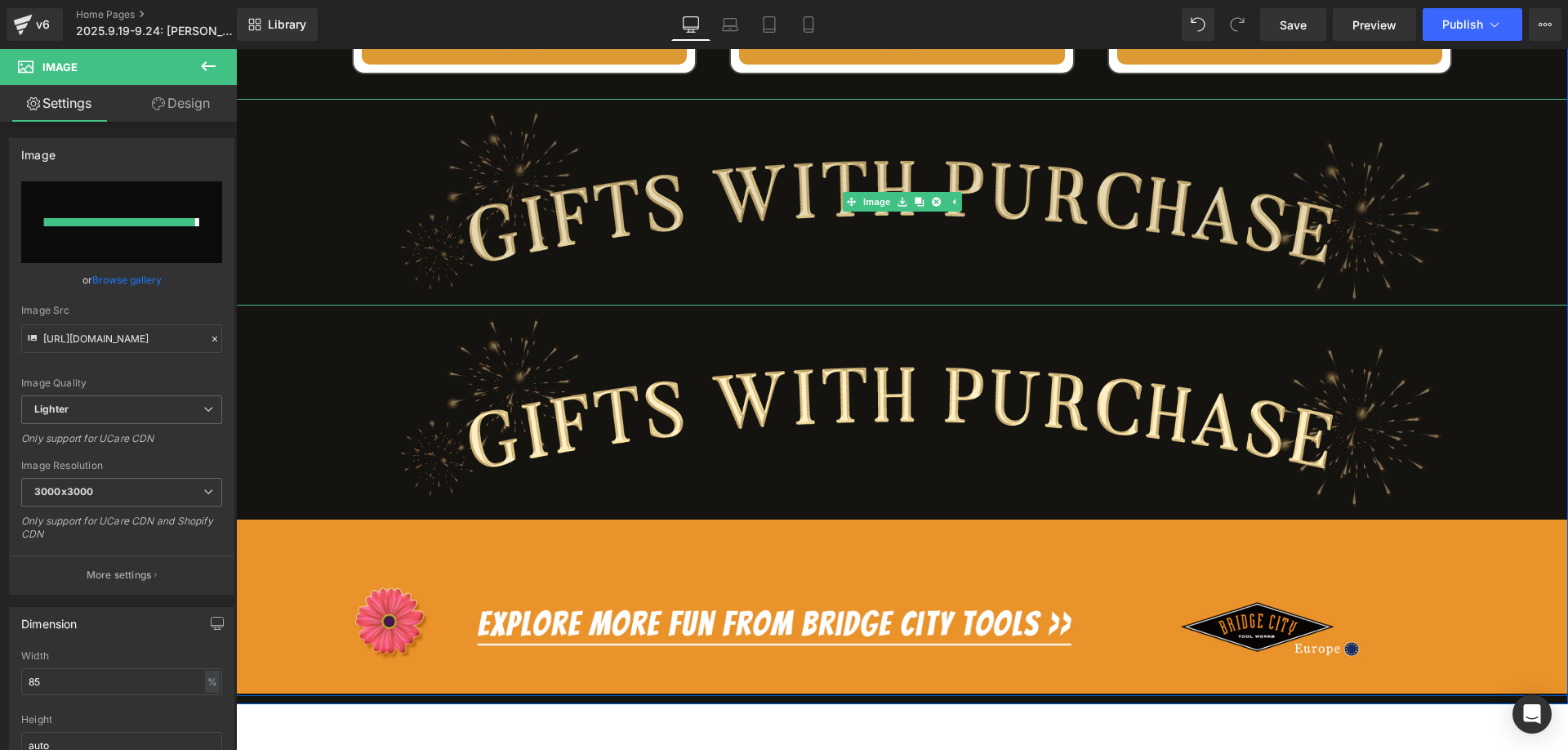
type input "[URL][DOMAIN_NAME]"
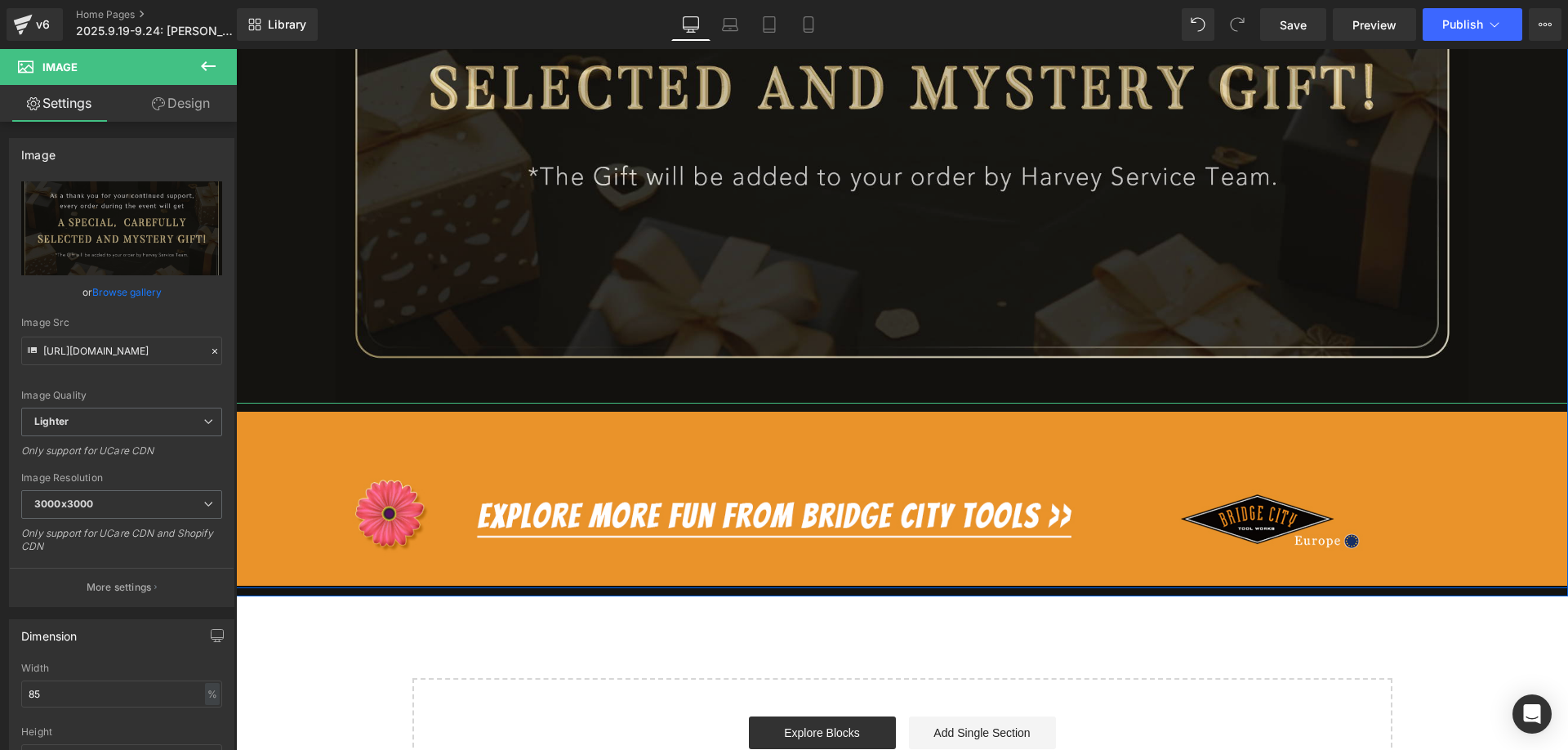
scroll to position [5312, 0]
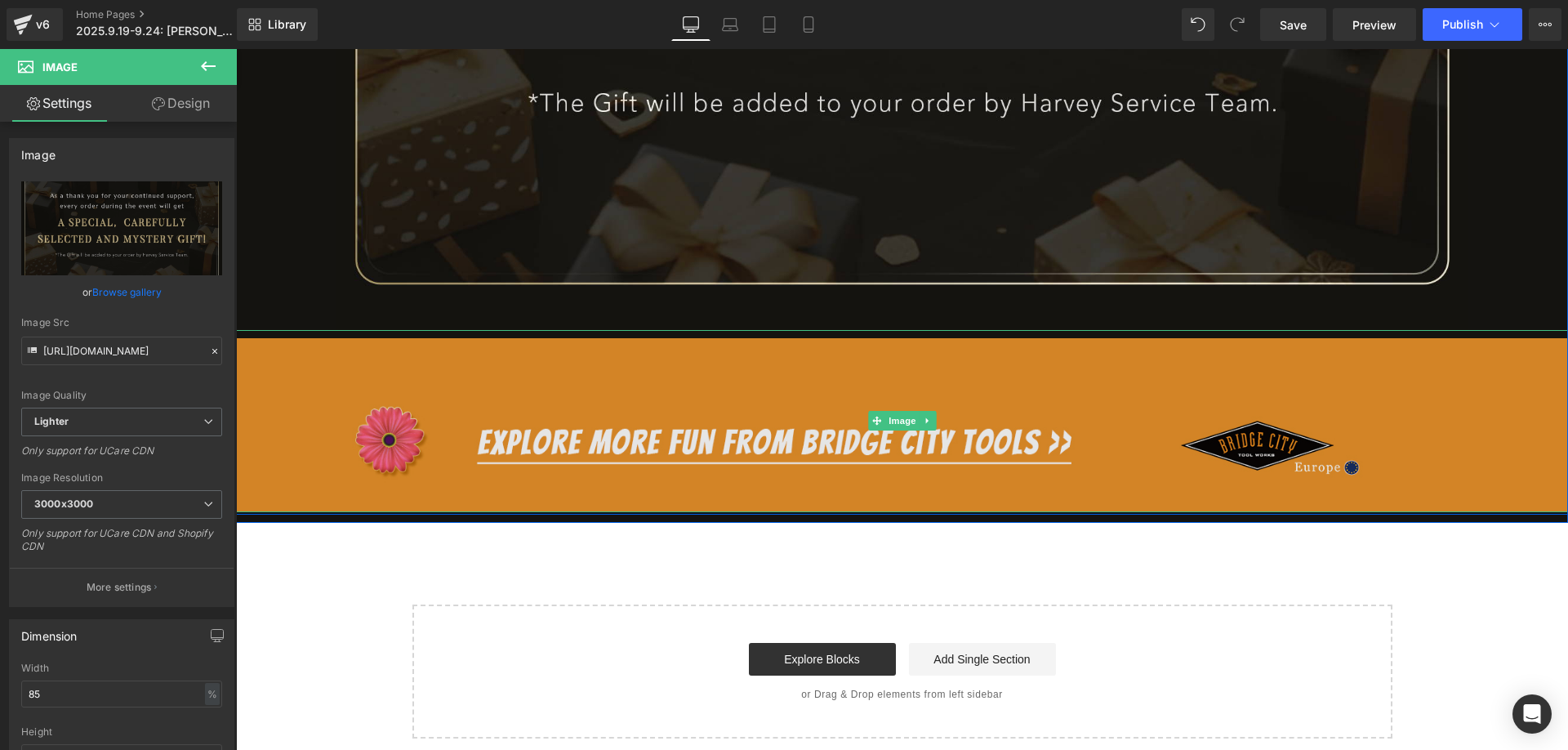
click at [570, 431] on img at bounding box center [901, 421] width 1332 height 181
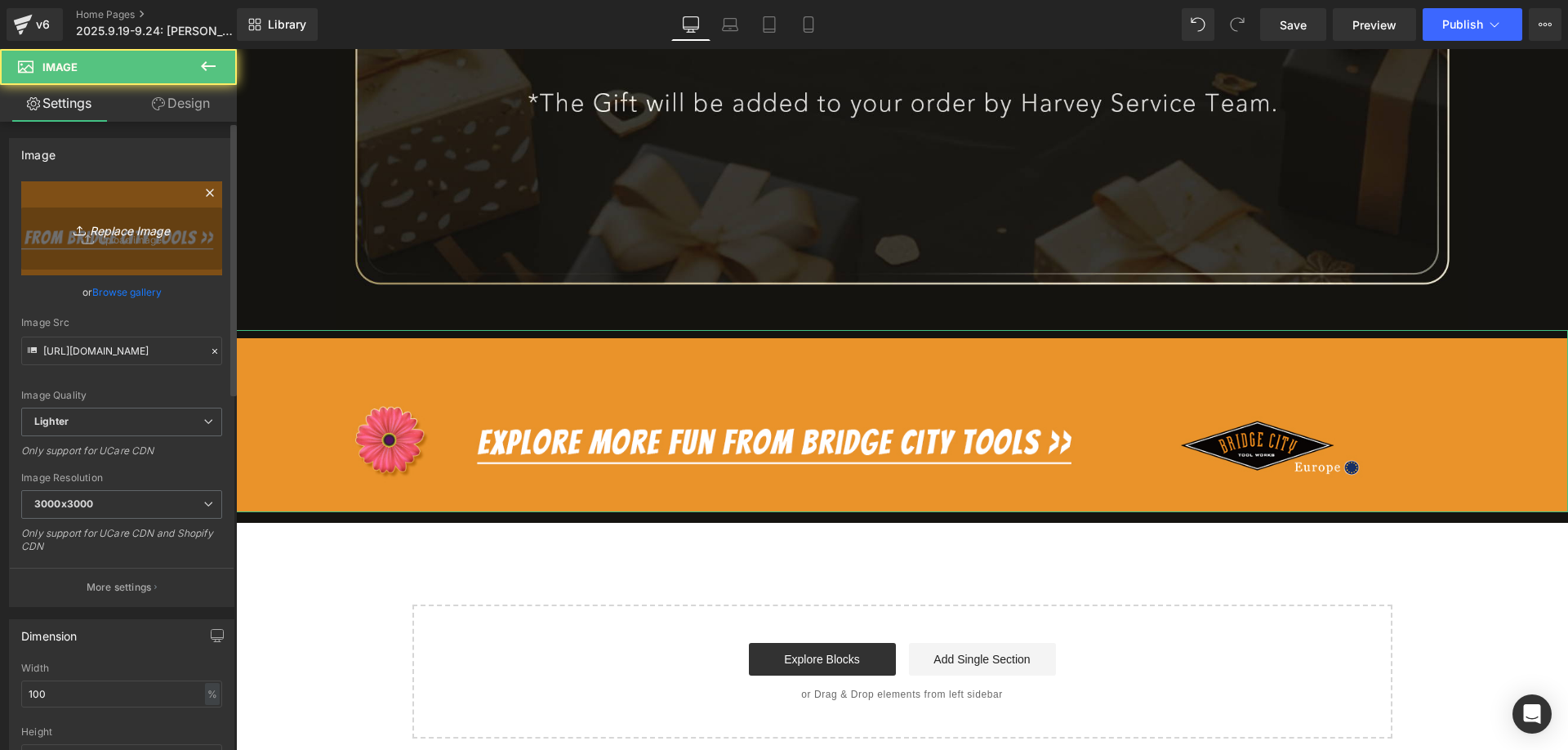
click at [104, 221] on icon "Replace Image" at bounding box center [122, 228] width 131 height 21
type input "C:\fakepath\edm_10.jpg"
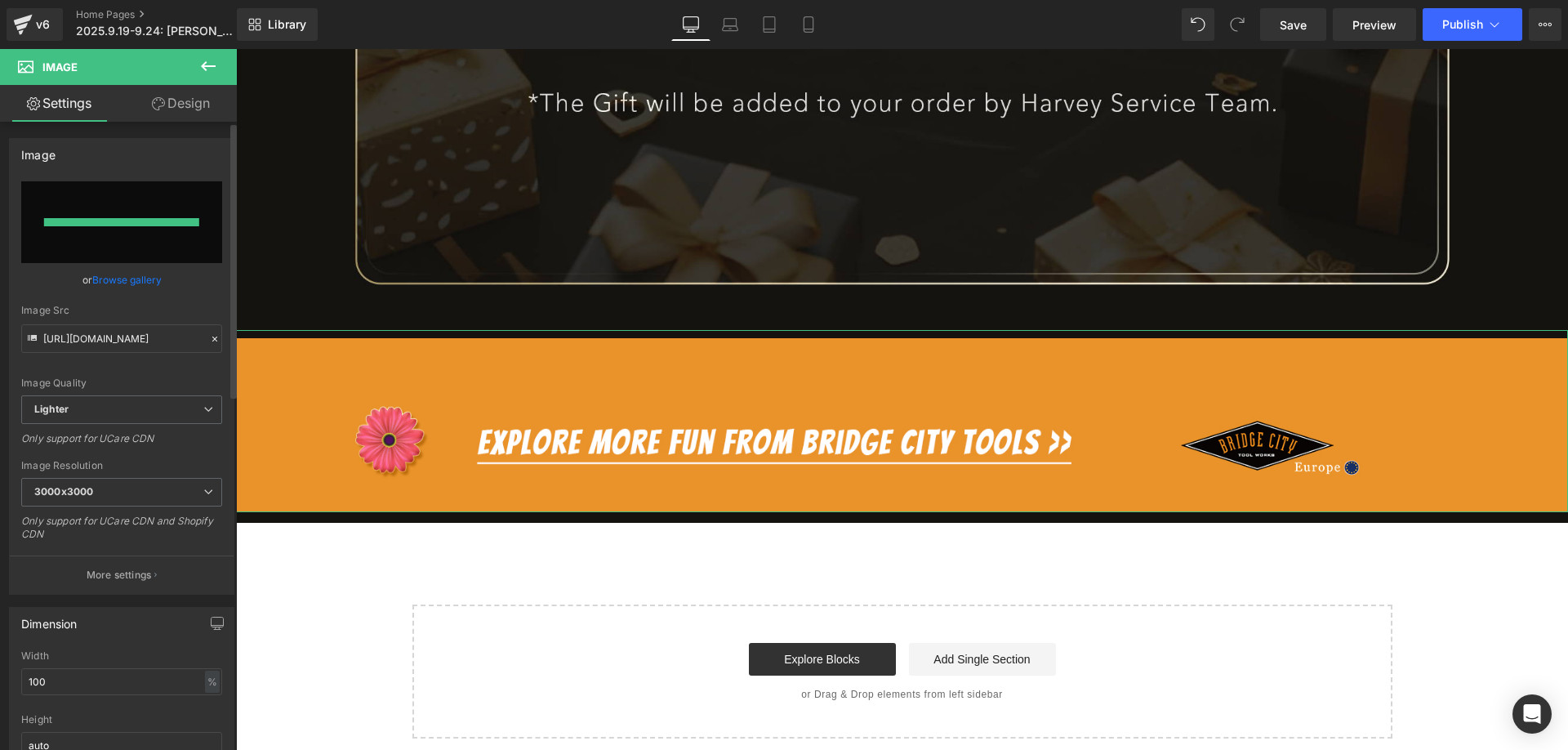
type input "[URL][DOMAIN_NAME]"
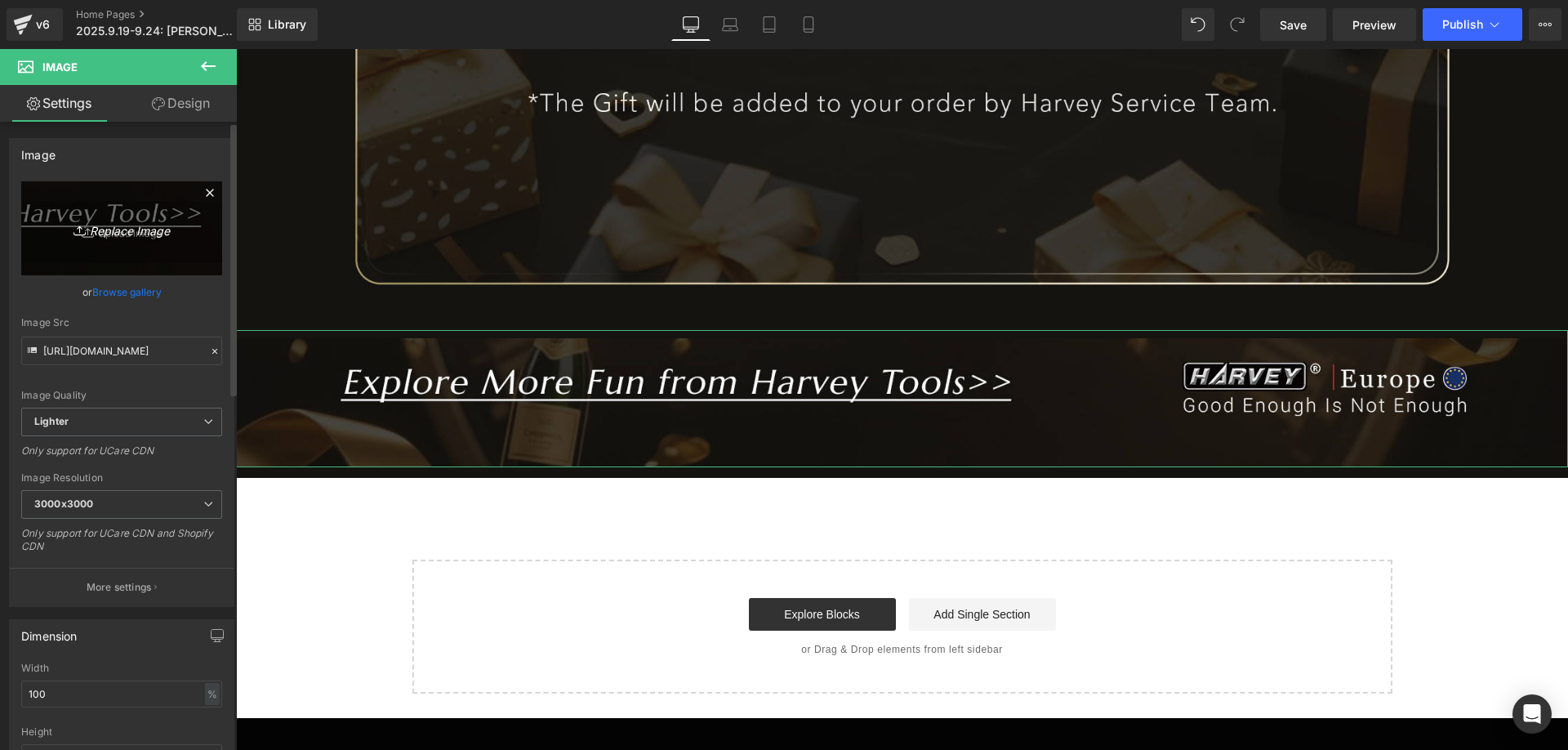
click at [105, 213] on link "Replace Image" at bounding box center [122, 228] width 201 height 94
type input "C:\fakepath\edm_12.jpg"
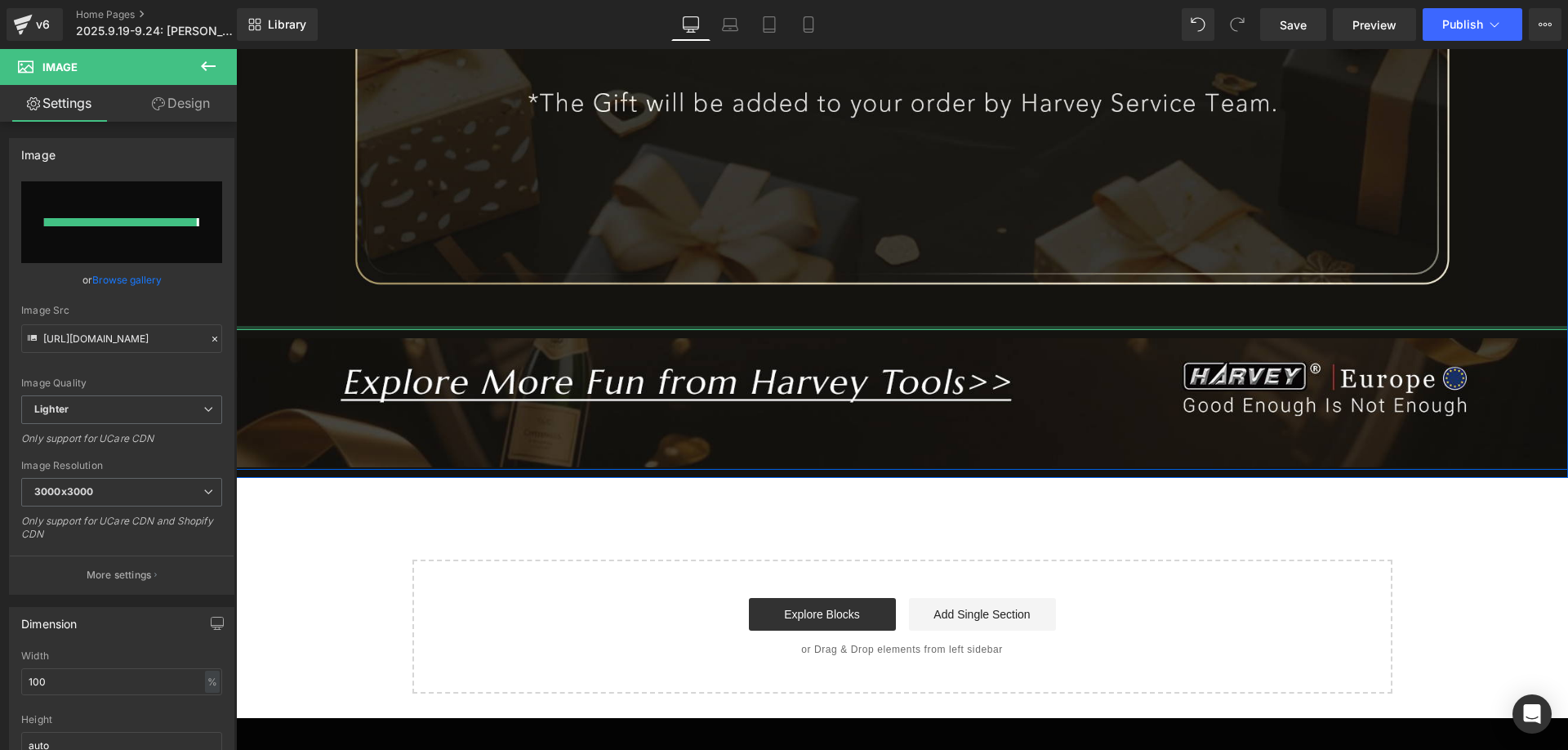
type input "[URL][DOMAIN_NAME]"
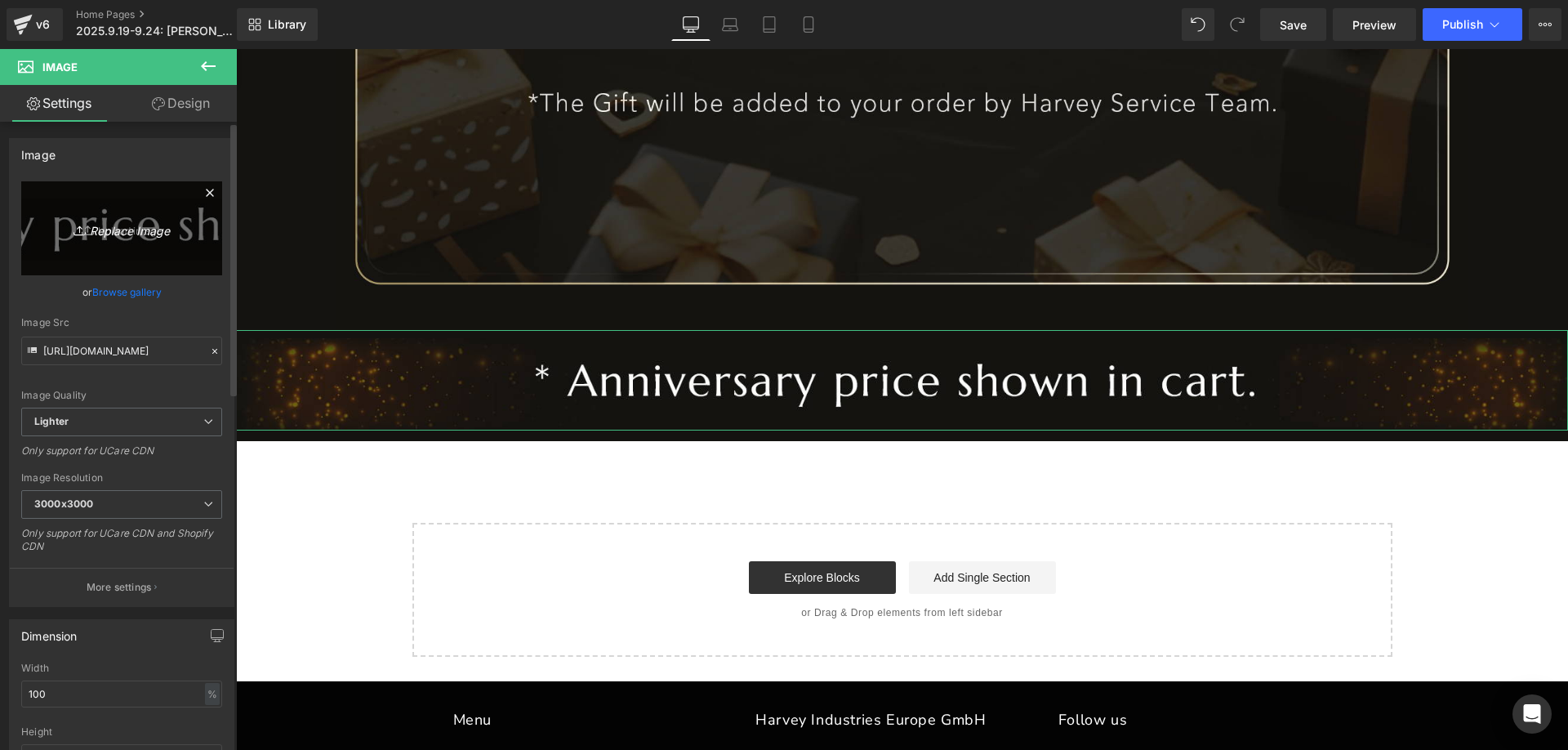
click at [123, 225] on icon "Replace Image" at bounding box center [122, 228] width 131 height 21
type input "C:\fakepath\edm_09.jpg"
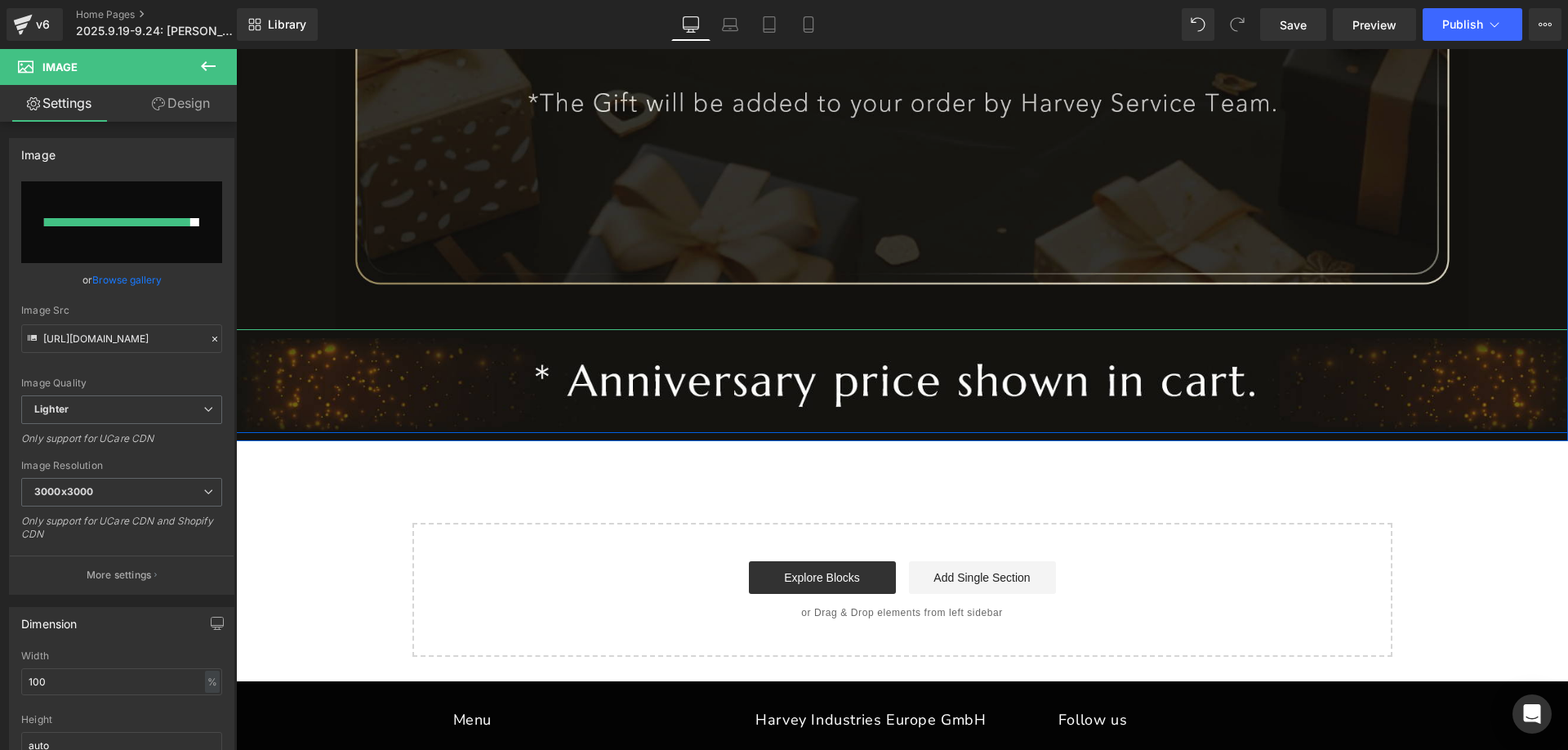
type input "[URL][DOMAIN_NAME]"
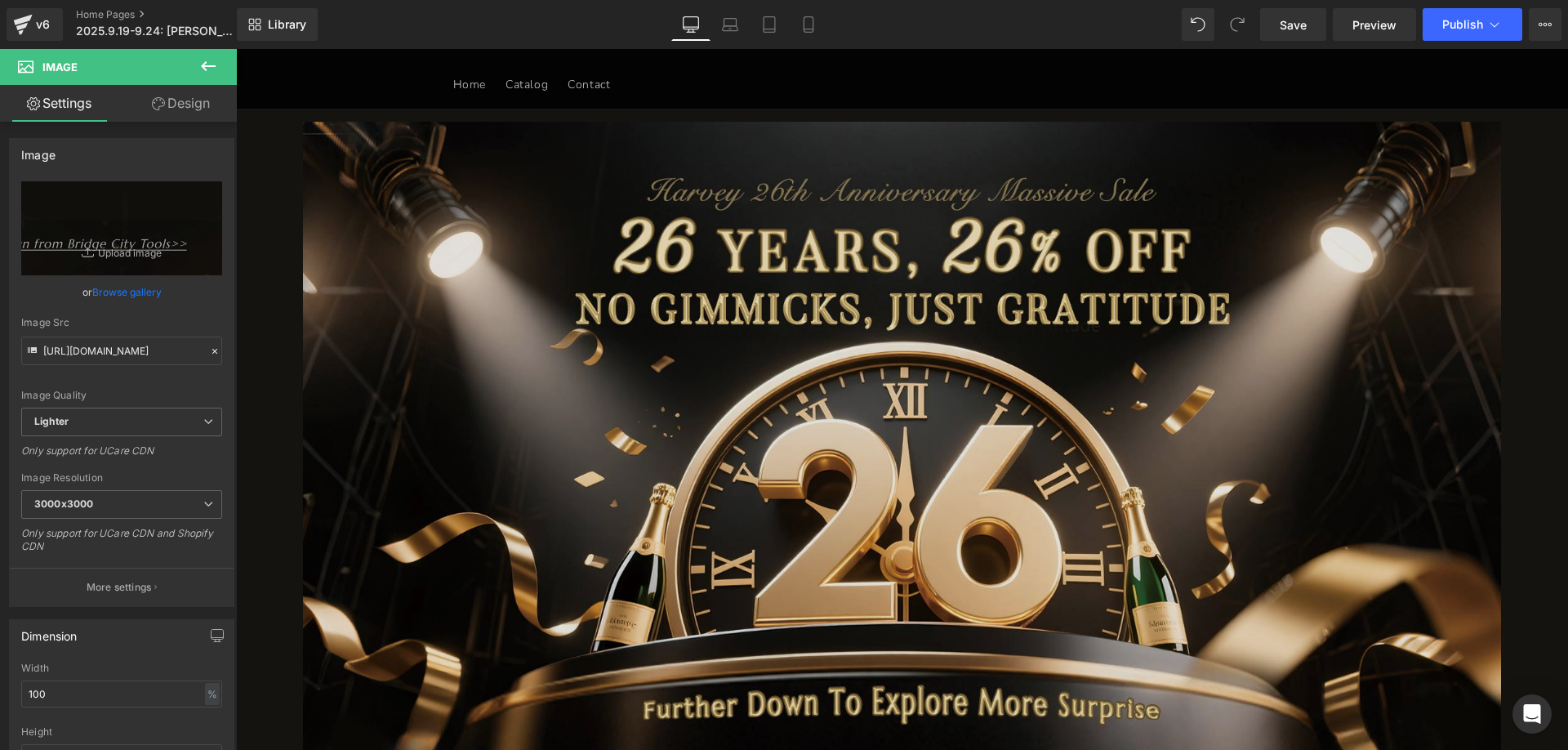
scroll to position [0, 0]
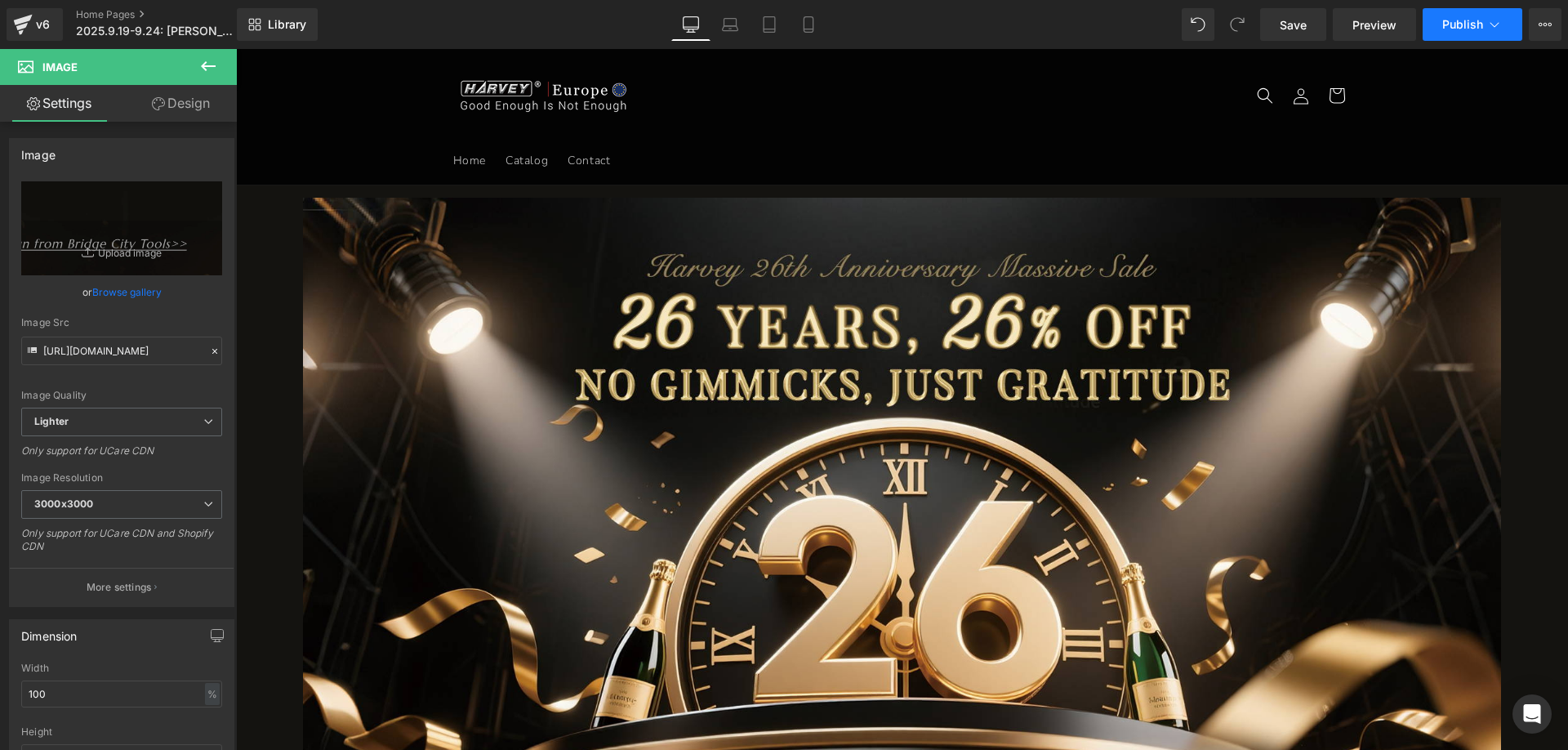
click at [1456, 25] on span "Publish" at bounding box center [1462, 25] width 41 height 13
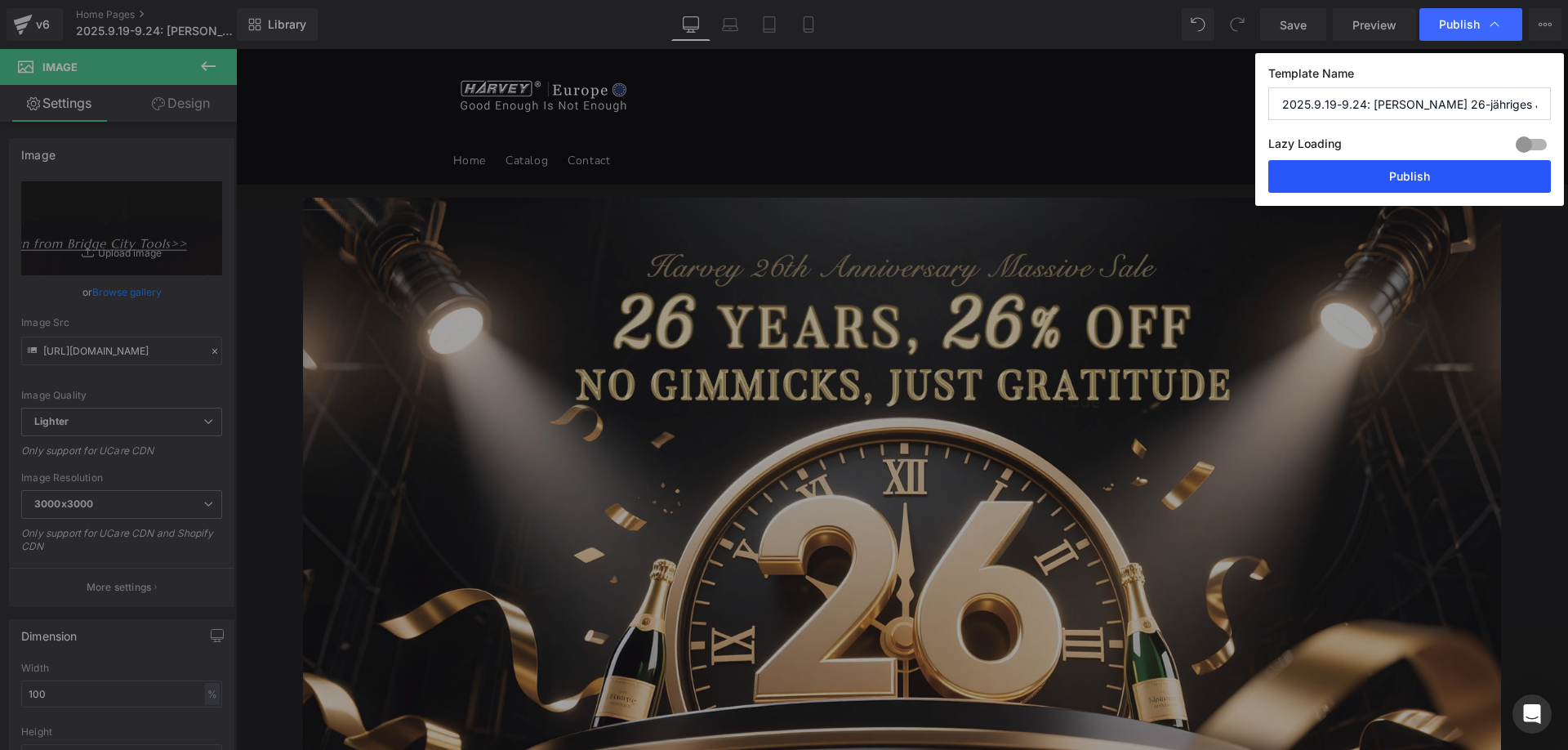
drag, startPoint x: 1362, startPoint y: 179, endPoint x: 396, endPoint y: 125, distance: 967.5
click at [1362, 179] on button "Publish" at bounding box center [1410, 176] width 283 height 33
